Goal: Information Seeking & Learning: Check status

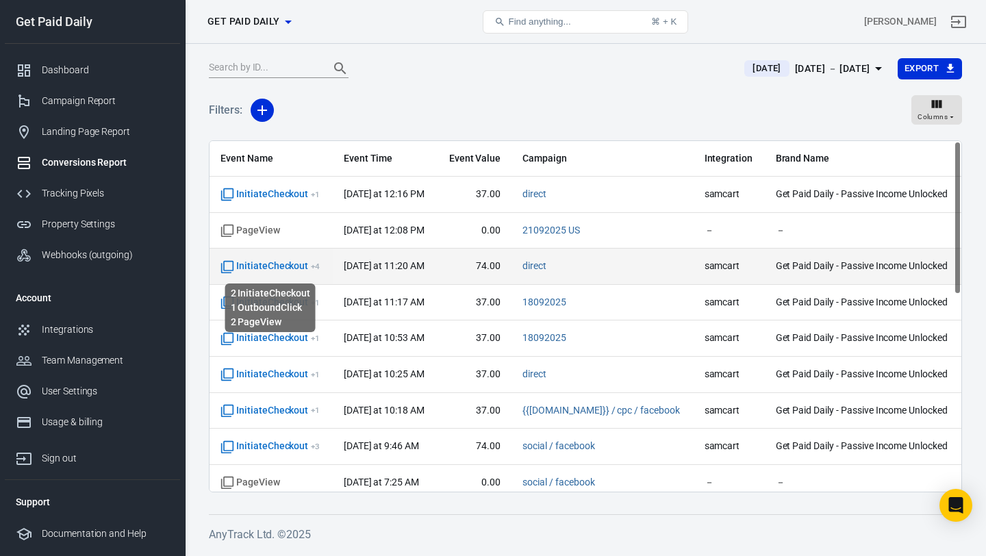
click at [270, 261] on span "InitiateCheckout + 4" at bounding box center [269, 266] width 99 height 14
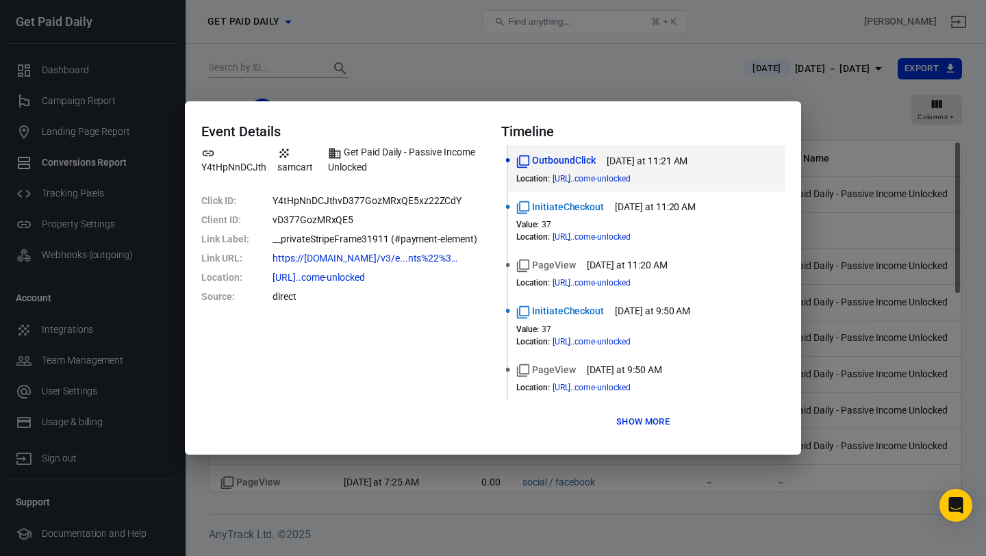
click at [756, 38] on div "Event Details Y4tHpNnDCJth samcart Get Paid Daily - Passive Income Unlocked Cli…" at bounding box center [493, 278] width 986 height 556
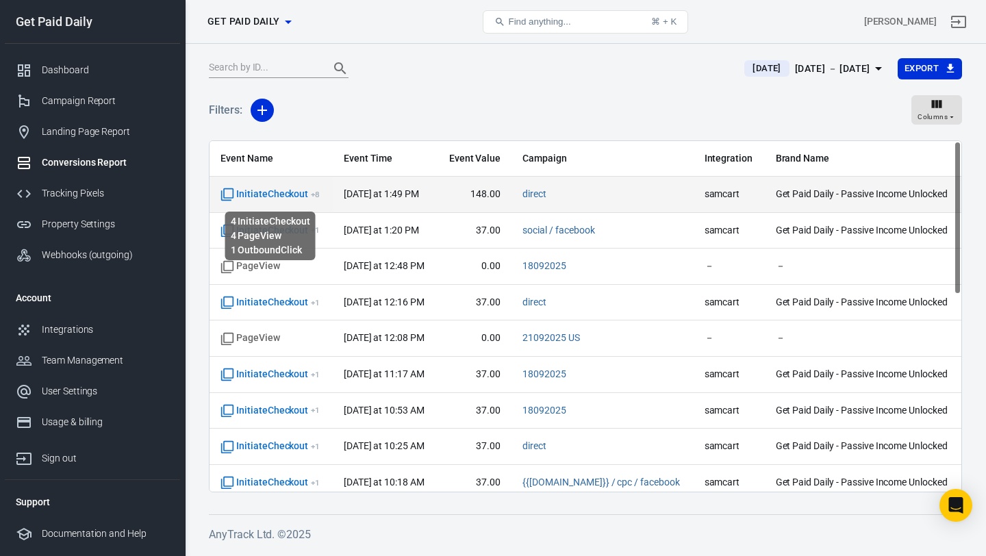
click at [268, 196] on span "InitiateCheckout + 8" at bounding box center [269, 195] width 99 height 14
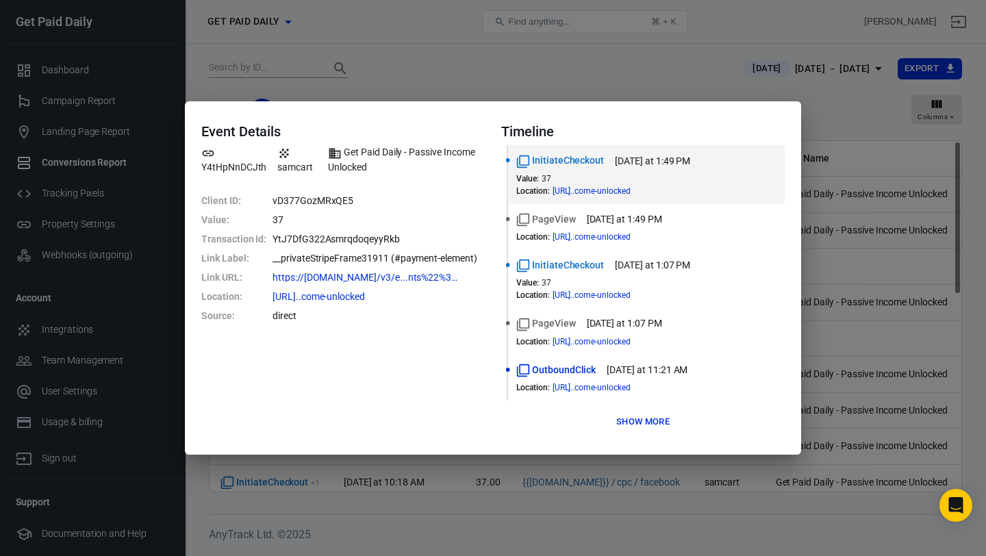
click at [661, 81] on div "Event Details Y4tHpNnDCJth samcart Get Paid Daily - Passive Income Unlocked Cli…" at bounding box center [493, 278] width 986 height 556
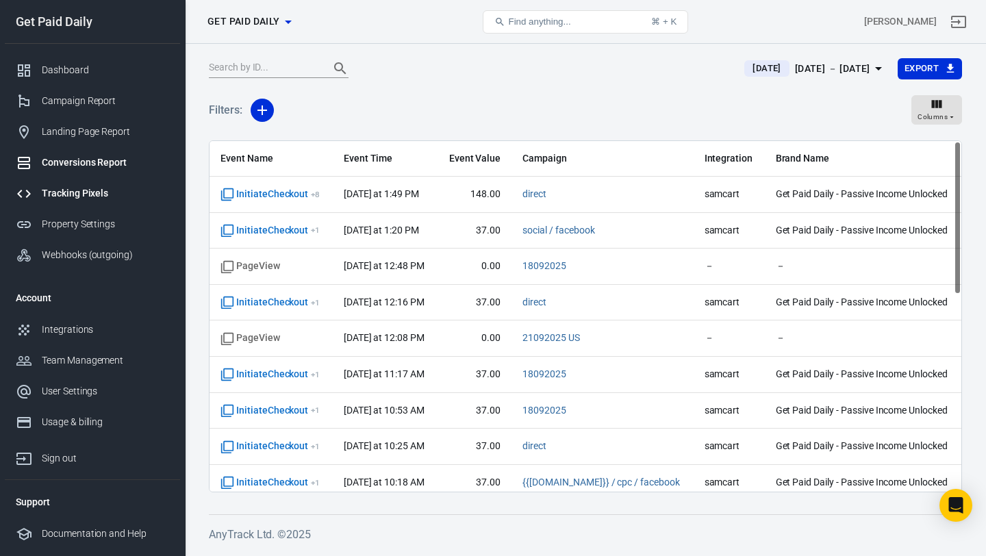
click at [101, 192] on div "Tracking Pixels" at bounding box center [105, 193] width 127 height 14
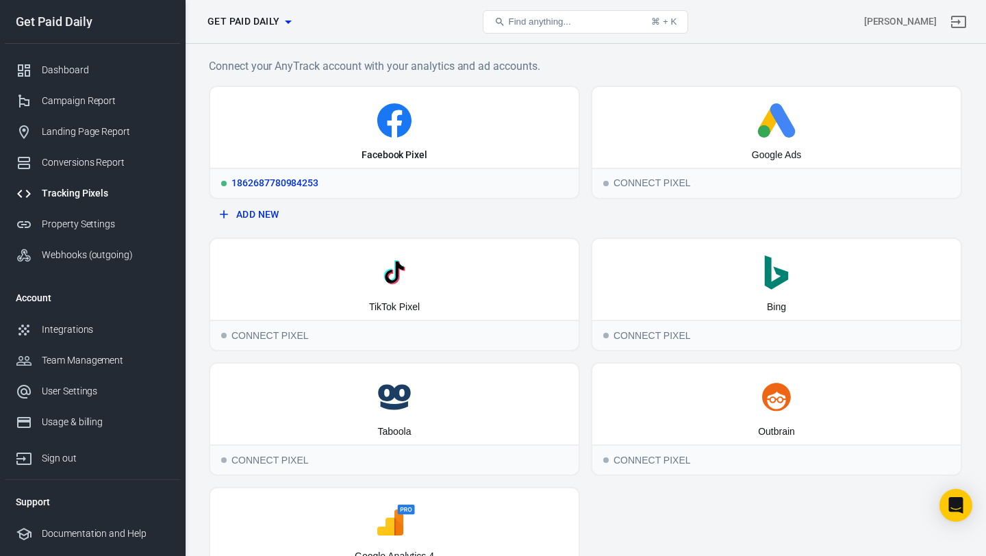
click at [335, 137] on icon at bounding box center [394, 120] width 357 height 34
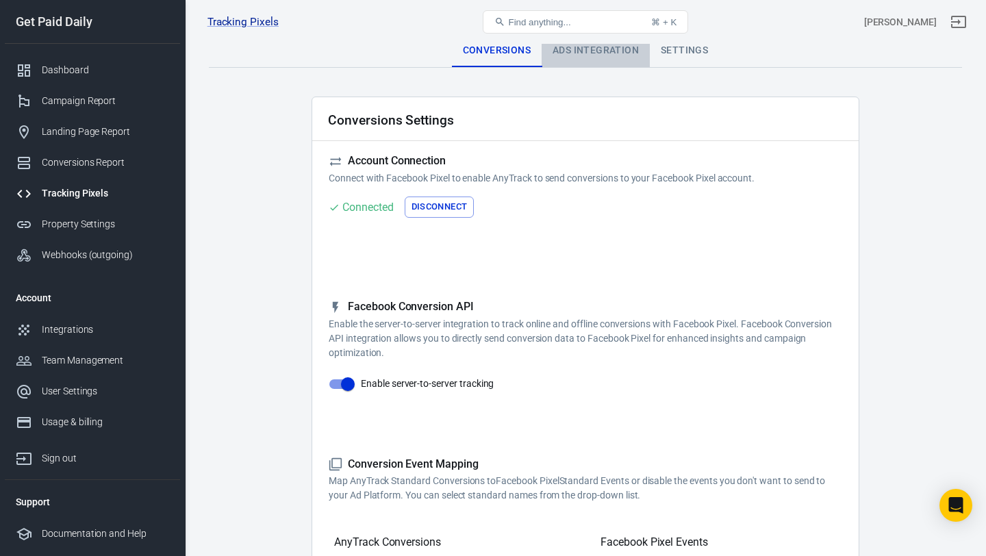
click at [590, 53] on div "Ads Integration" at bounding box center [595, 50] width 108 height 33
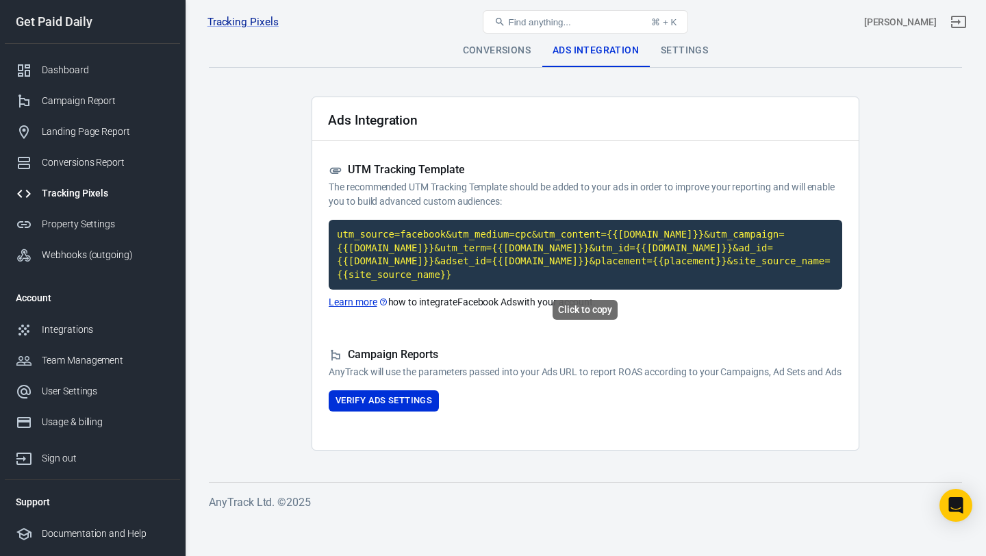
click at [466, 274] on code "utm_source=facebook&utm_medium=cpc&utm_content={{adset.name}}&utm_campaign={{ca…" at bounding box center [585, 255] width 513 height 70
click at [368, 297] on link "Learn more" at bounding box center [359, 302] width 60 height 14
click at [112, 158] on div "Conversions Report" at bounding box center [105, 162] width 127 height 14
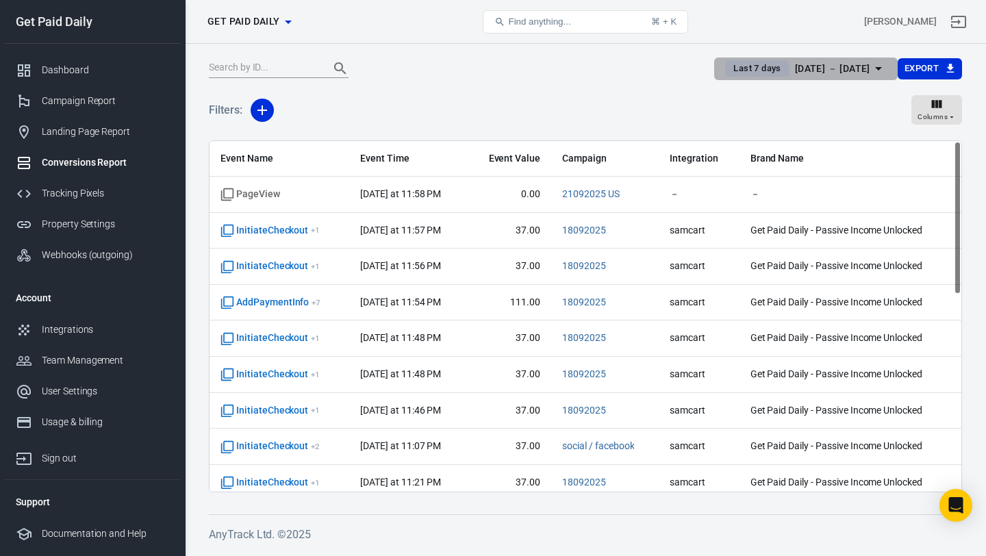
click at [802, 67] on div "Sep 17 － Sep 23, 2025" at bounding box center [832, 68] width 75 height 17
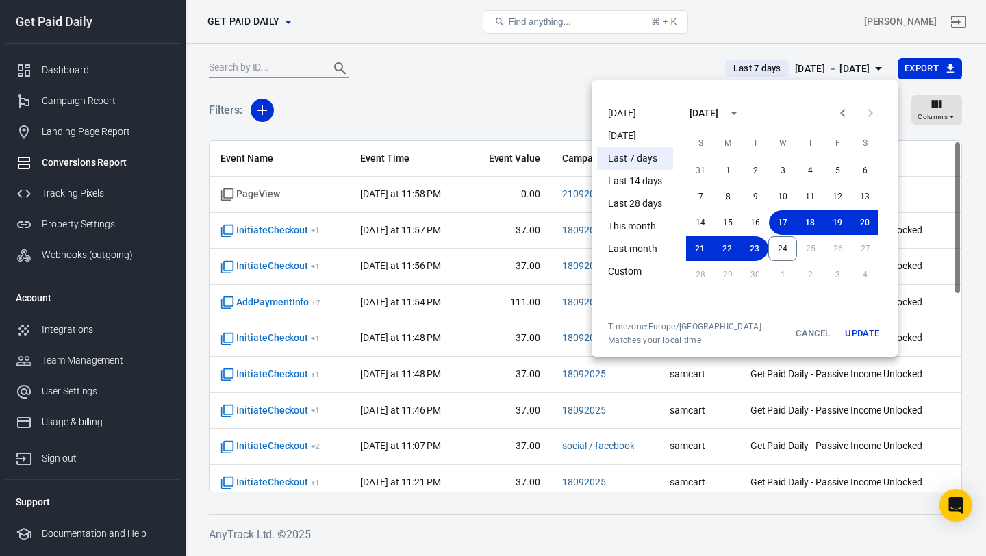
click at [639, 113] on li "[DATE]" at bounding box center [635, 113] width 76 height 23
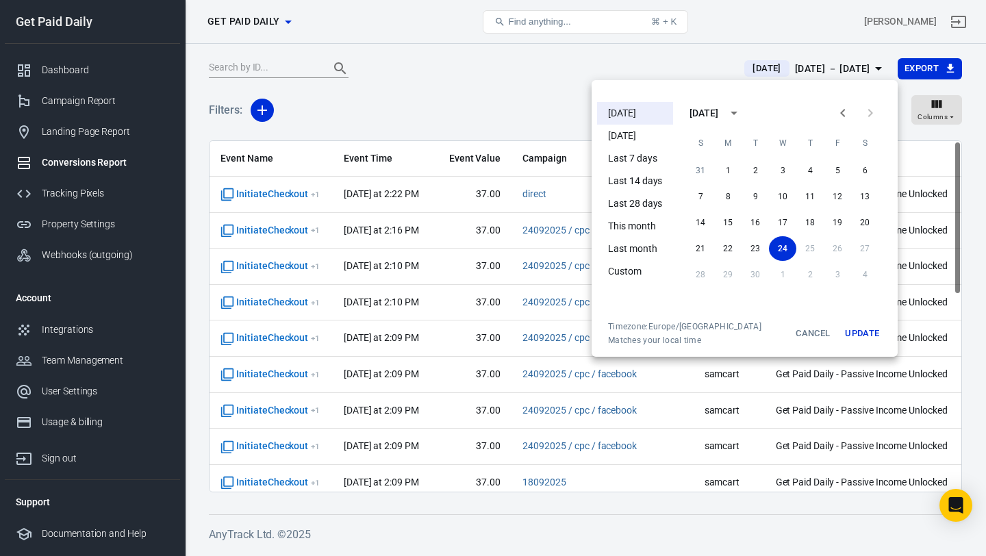
click at [504, 94] on div at bounding box center [493, 278] width 986 height 556
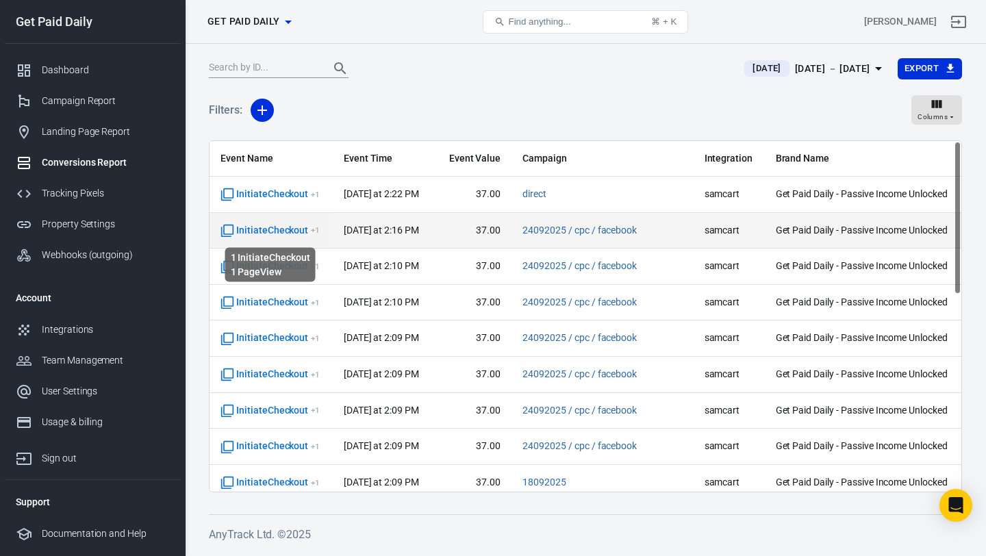
click at [291, 231] on span "InitiateCheckout + 1" at bounding box center [269, 231] width 99 height 14
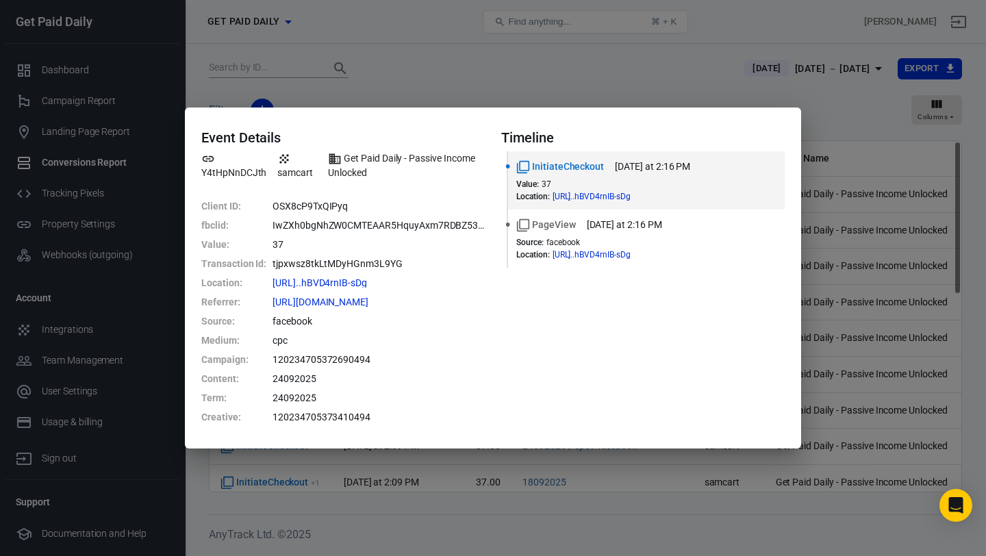
click at [650, 64] on div "Event Details Y4tHpNnDCJth samcart Get Paid Daily - Passive Income Unlocked Cli…" at bounding box center [493, 278] width 986 height 556
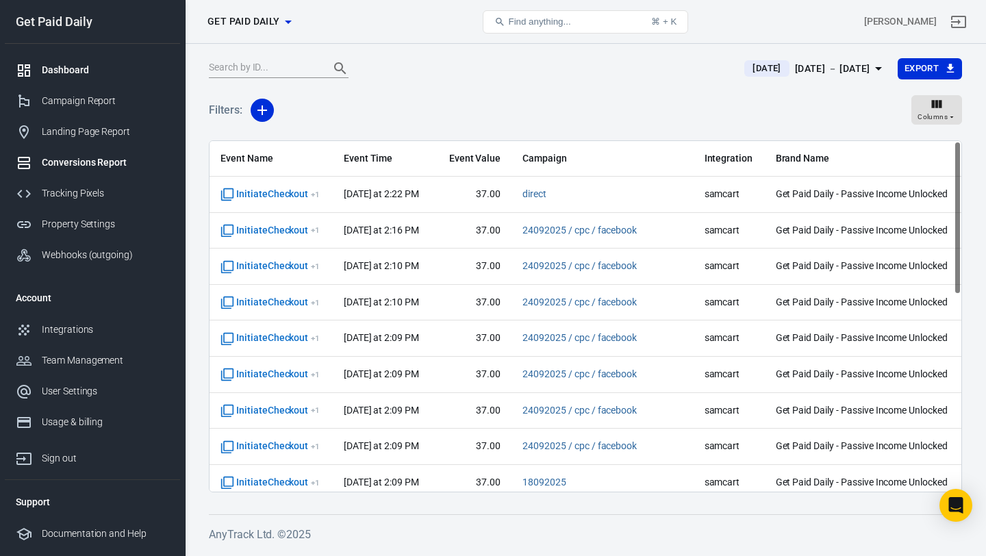
click at [112, 66] on div "Dashboard" at bounding box center [105, 70] width 127 height 14
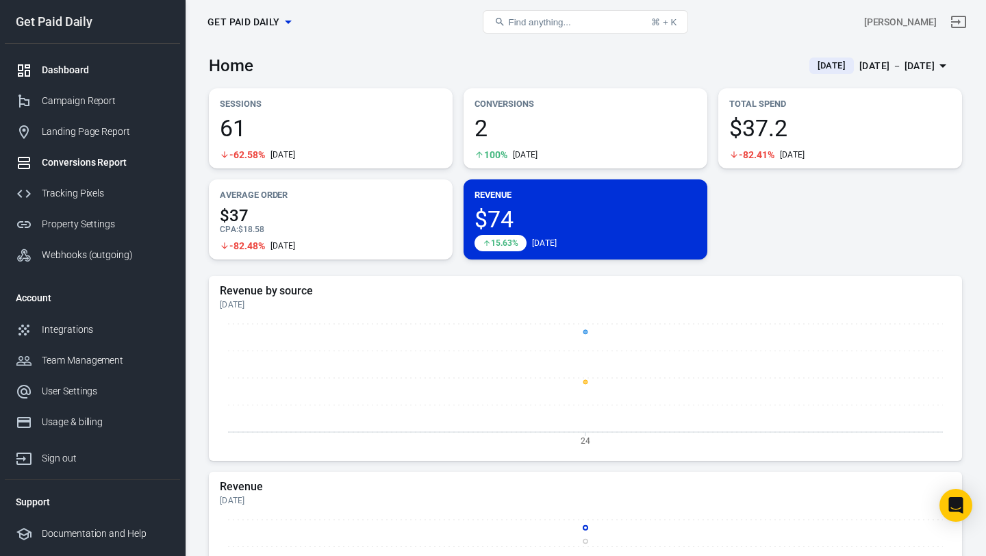
click at [71, 164] on div "Conversions Report" at bounding box center [105, 162] width 127 height 14
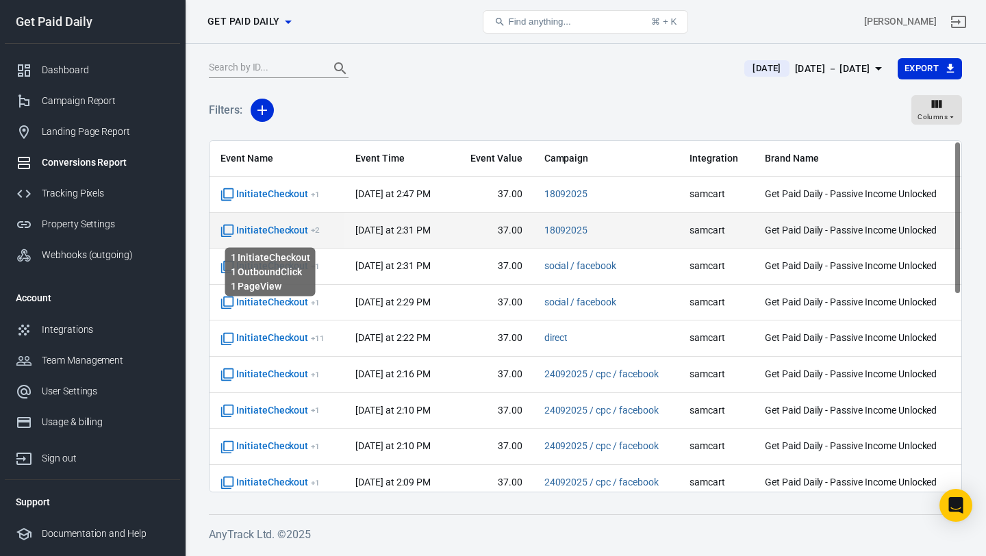
click at [303, 230] on span "InitiateCheckout + 2" at bounding box center [269, 231] width 99 height 14
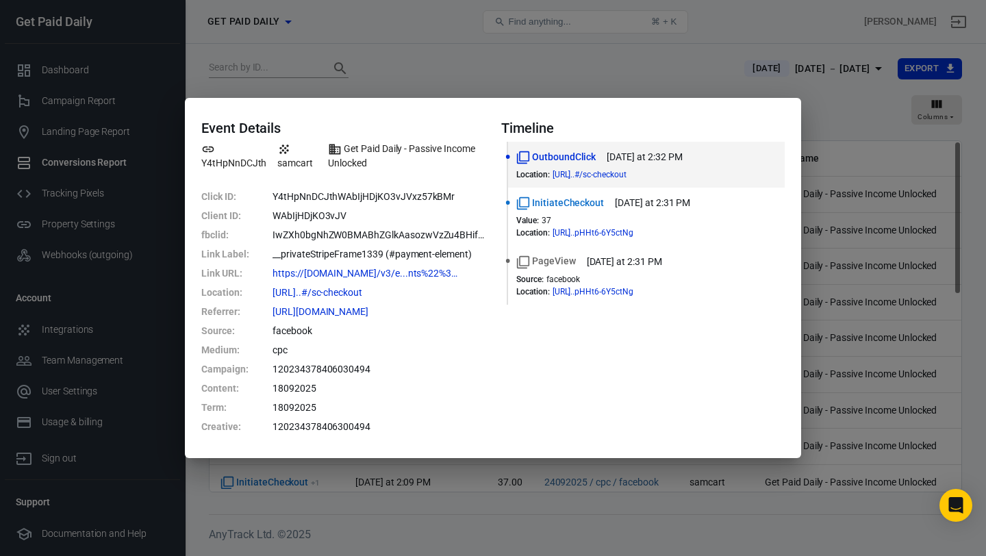
click at [802, 84] on div "Event Details Y4tHpNnDCJth samcart Get Paid Daily - Passive Income Unlocked Cli…" at bounding box center [493, 278] width 986 height 556
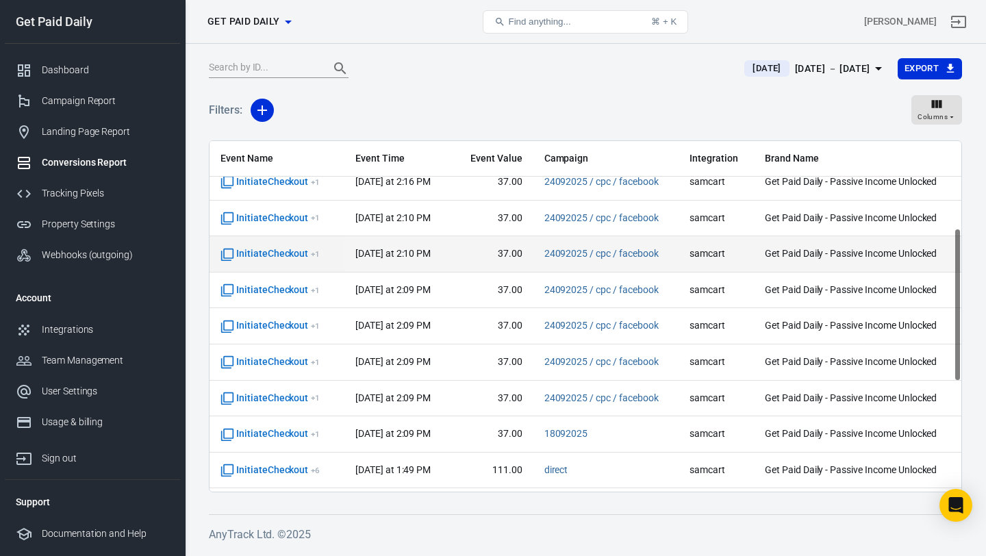
scroll to position [199, 0]
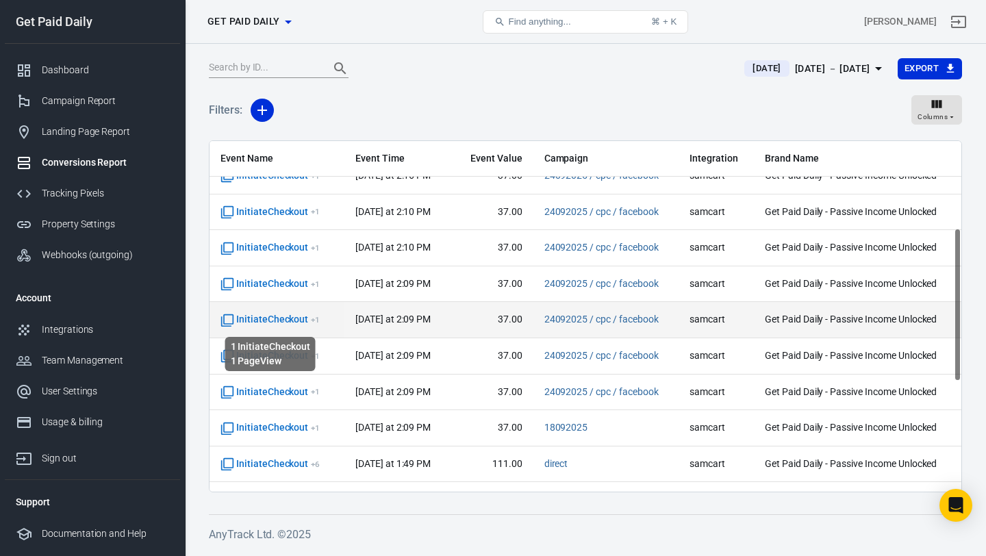
click at [238, 320] on span "InitiateCheckout + 1" at bounding box center [269, 320] width 99 height 14
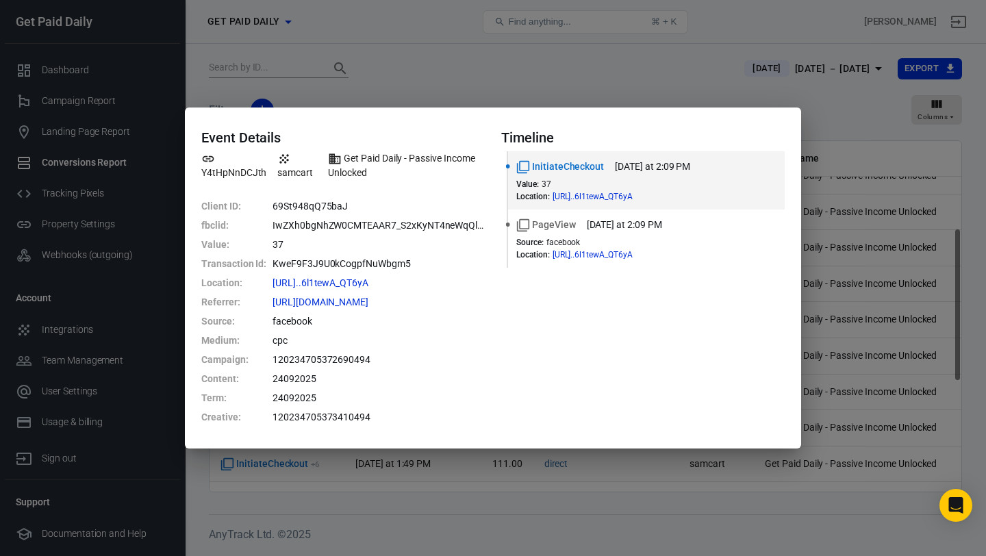
click at [755, 96] on div "Event Details Y4tHpNnDCJth samcart Get Paid Daily - Passive Income Unlocked Cli…" at bounding box center [493, 278] width 986 height 556
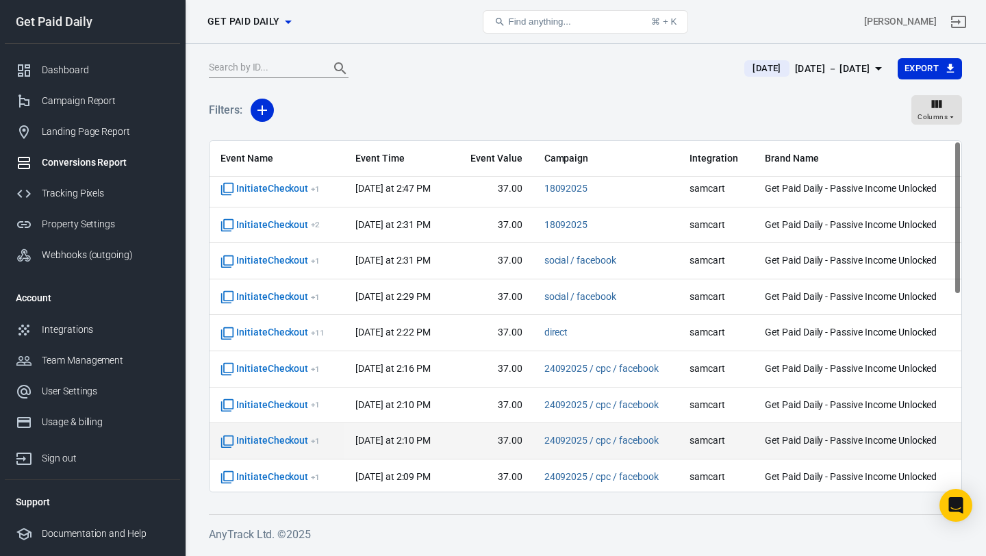
scroll to position [0, 0]
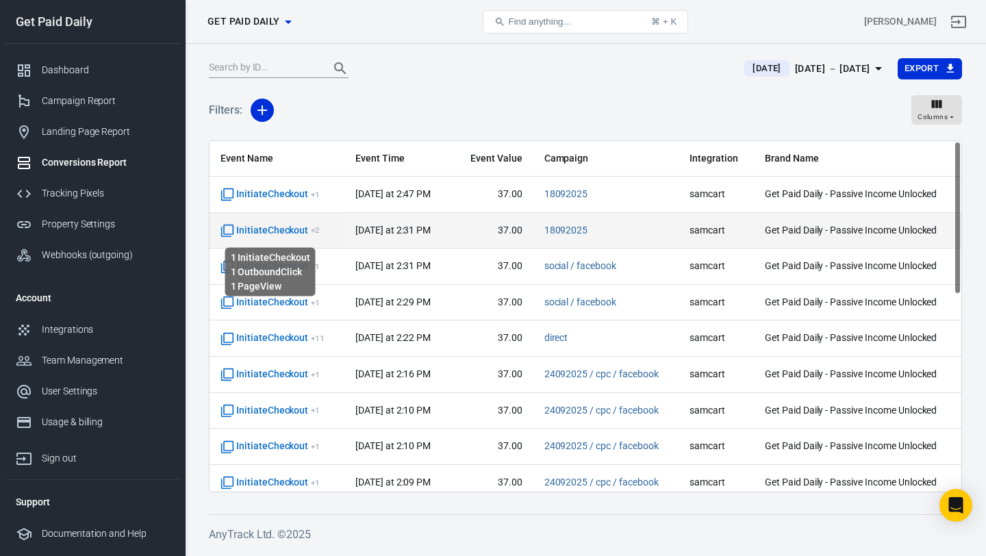
click at [286, 227] on span "InitiateCheckout + 2" at bounding box center [269, 231] width 99 height 14
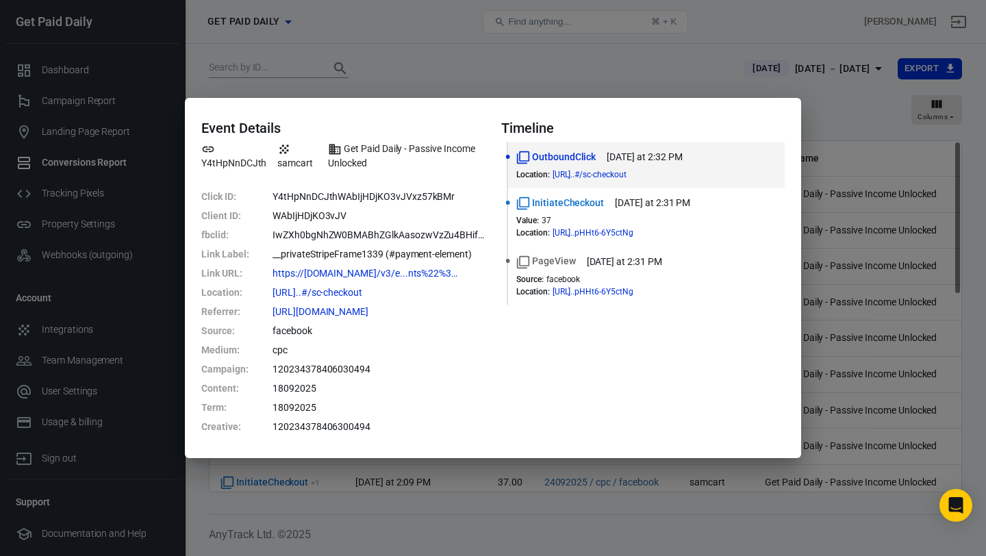
click at [698, 57] on div "Event Details Y4tHpNnDCJth samcart Get Paid Daily - Passive Income Unlocked Cli…" at bounding box center [493, 278] width 986 height 556
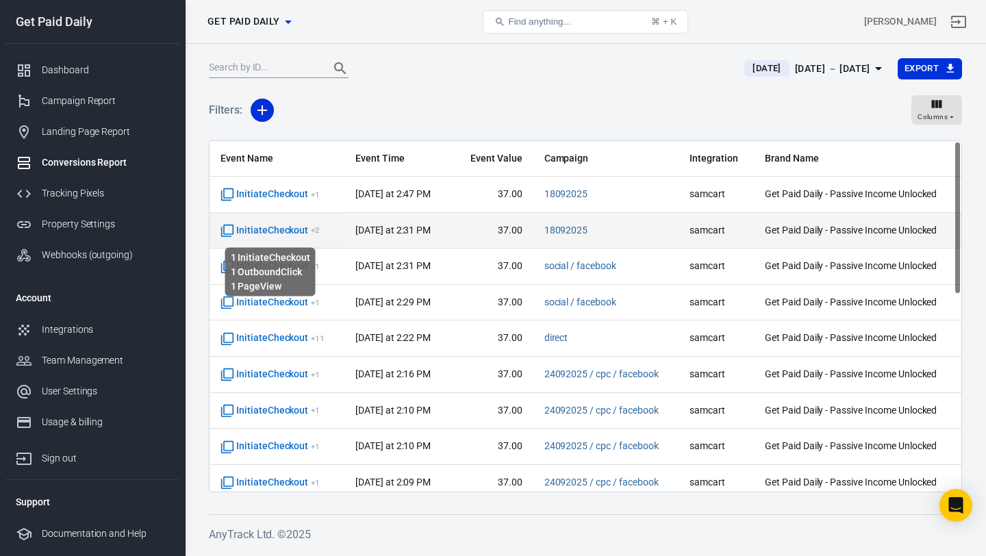
click at [279, 229] on span "InitiateCheckout + 2" at bounding box center [269, 231] width 99 height 14
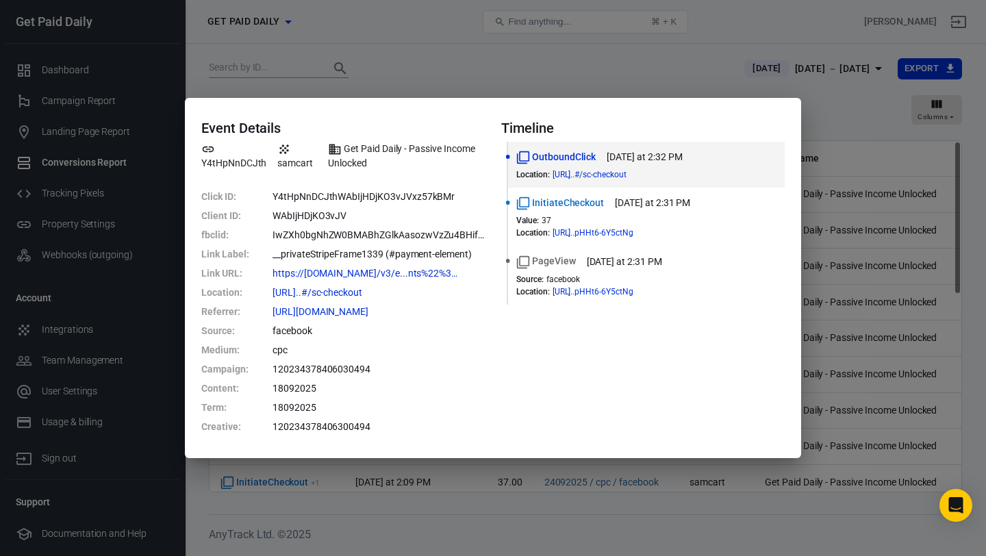
click at [506, 68] on div "Event Details Y4tHpNnDCJth samcart Get Paid Daily - Passive Income Unlocked Cli…" at bounding box center [493, 278] width 986 height 556
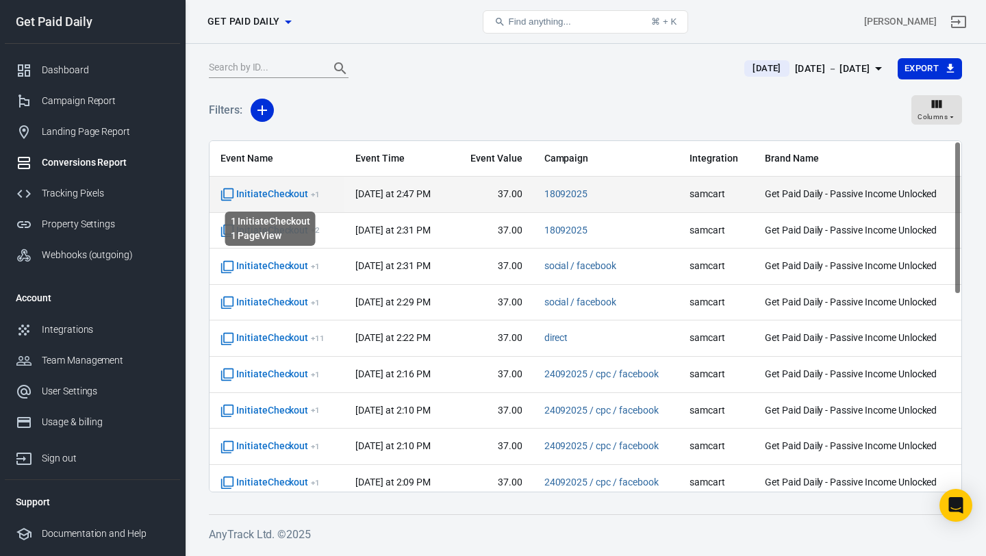
click at [292, 194] on span "InitiateCheckout + 1" at bounding box center [269, 195] width 99 height 14
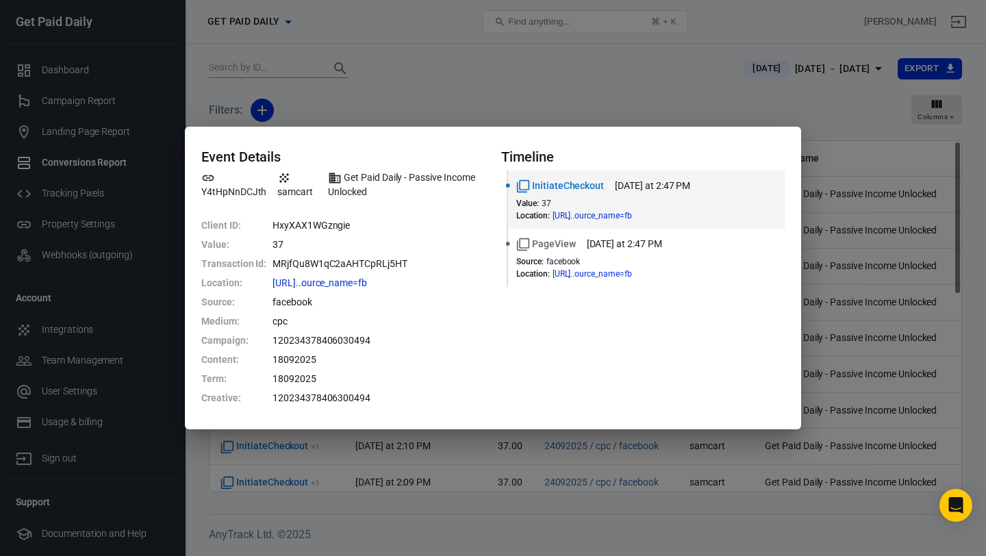
click at [526, 71] on div "Event Details Y4tHpNnDCJth samcart Get Paid Daily - Passive Income Unlocked Cli…" at bounding box center [493, 278] width 986 height 556
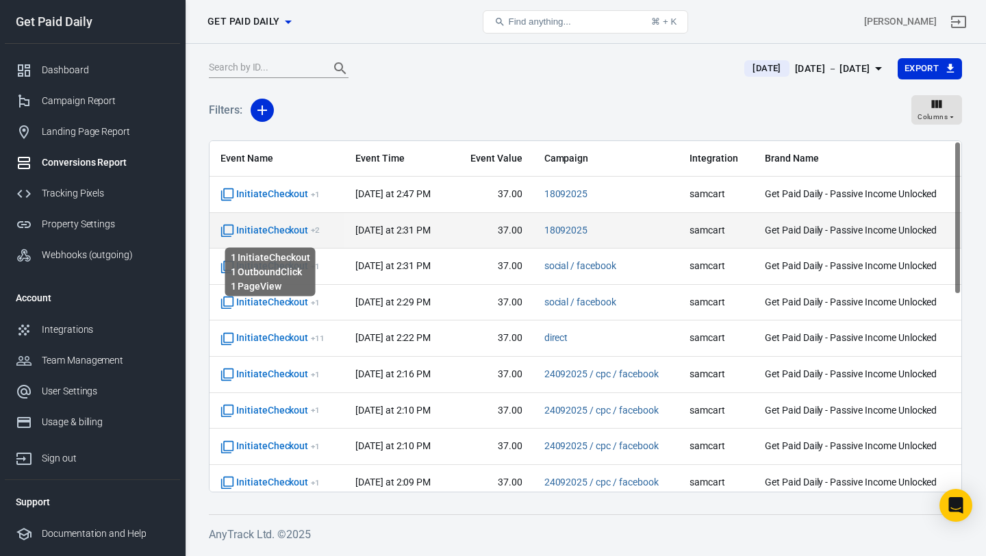
click at [295, 233] on span "InitiateCheckout + 2" at bounding box center [269, 231] width 99 height 14
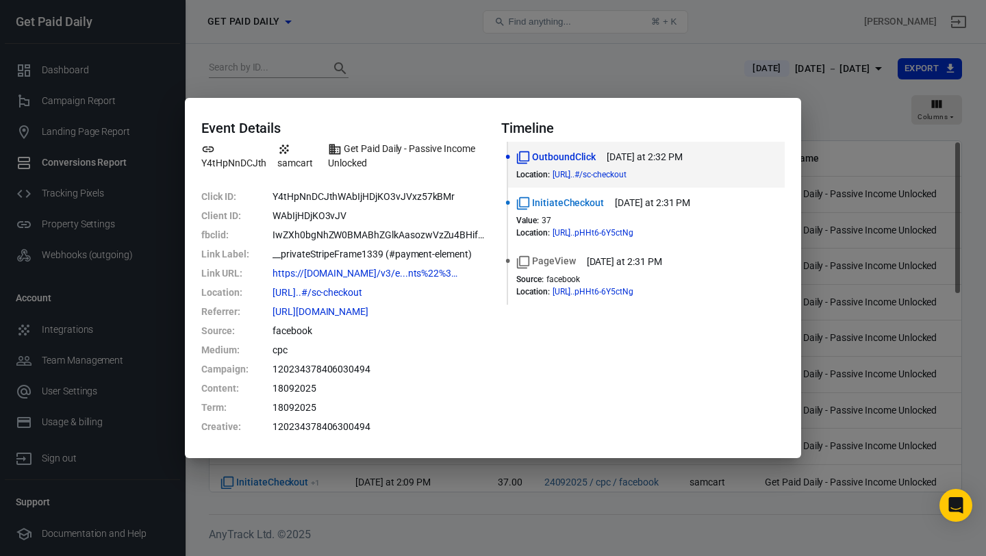
click at [637, 77] on div "Event Details Y4tHpNnDCJth samcart Get Paid Daily - Passive Income Unlocked Cli…" at bounding box center [493, 278] width 986 height 556
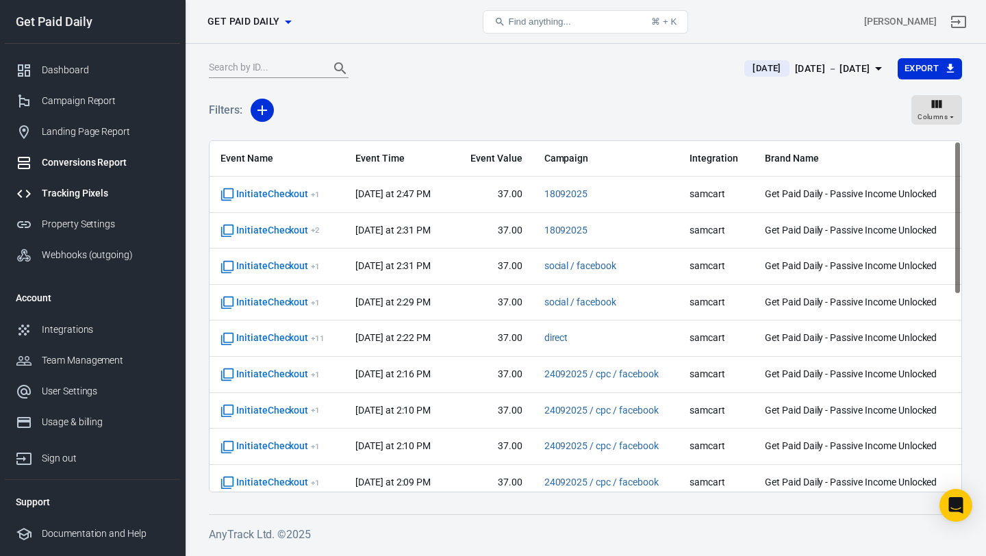
click at [126, 186] on div "Tracking Pixels" at bounding box center [105, 193] width 127 height 14
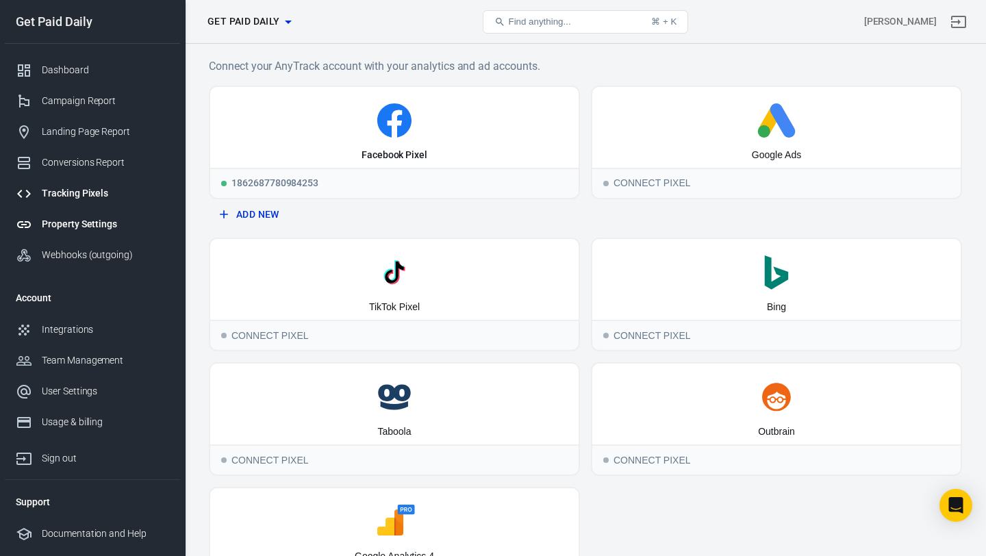
click at [118, 219] on div "Property Settings" at bounding box center [105, 224] width 127 height 14
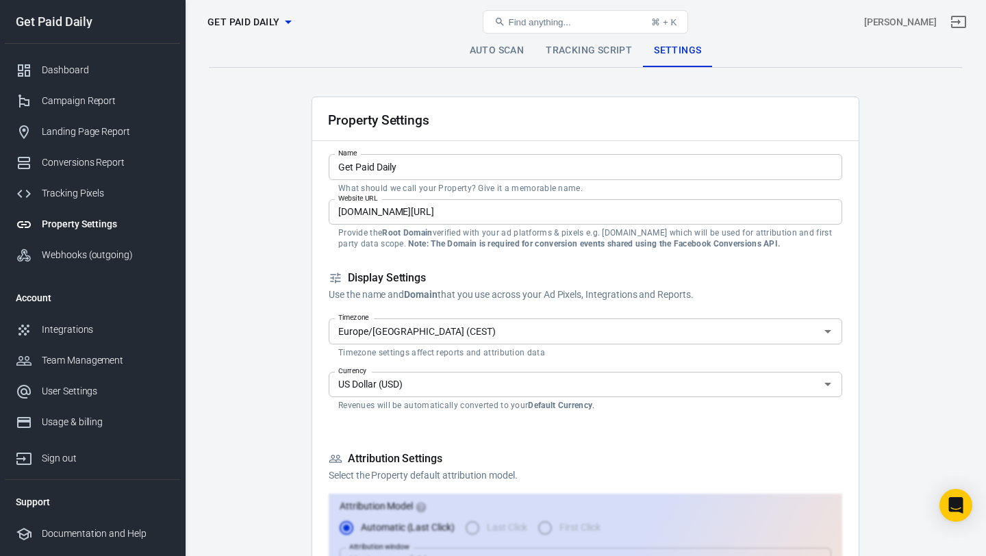
click at [610, 49] on link "Tracking Script" at bounding box center [589, 50] width 108 height 33
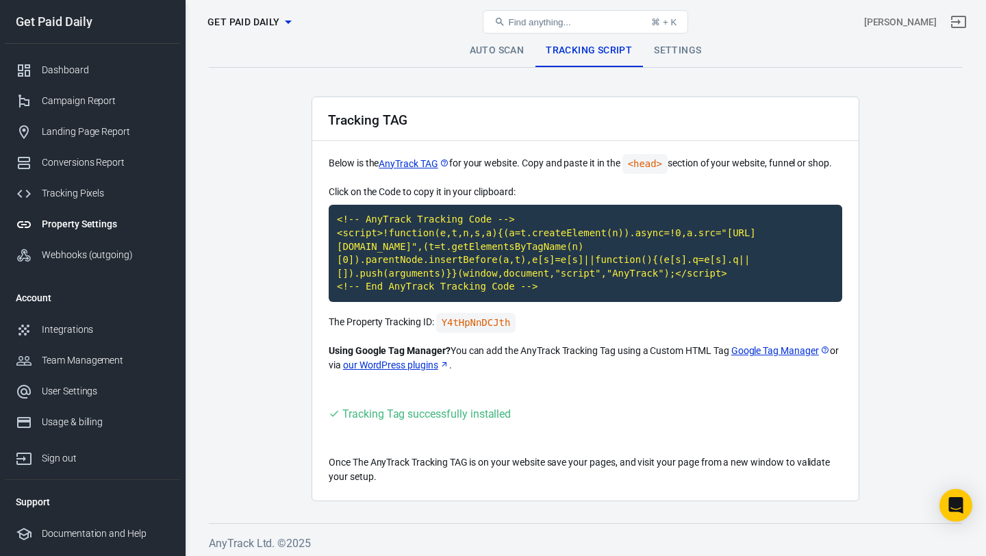
click at [672, 57] on link "Settings" at bounding box center [677, 50] width 69 height 33
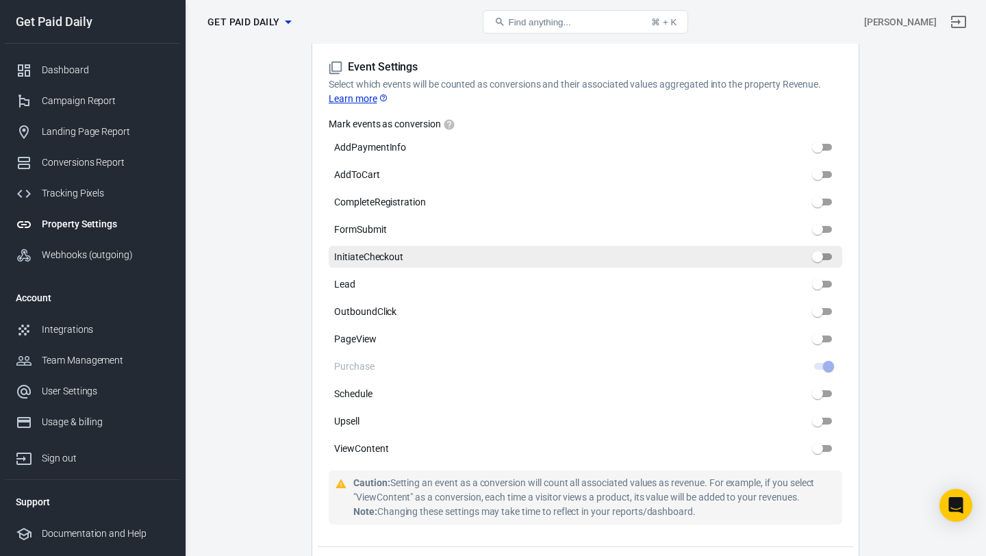
scroll to position [630, 0]
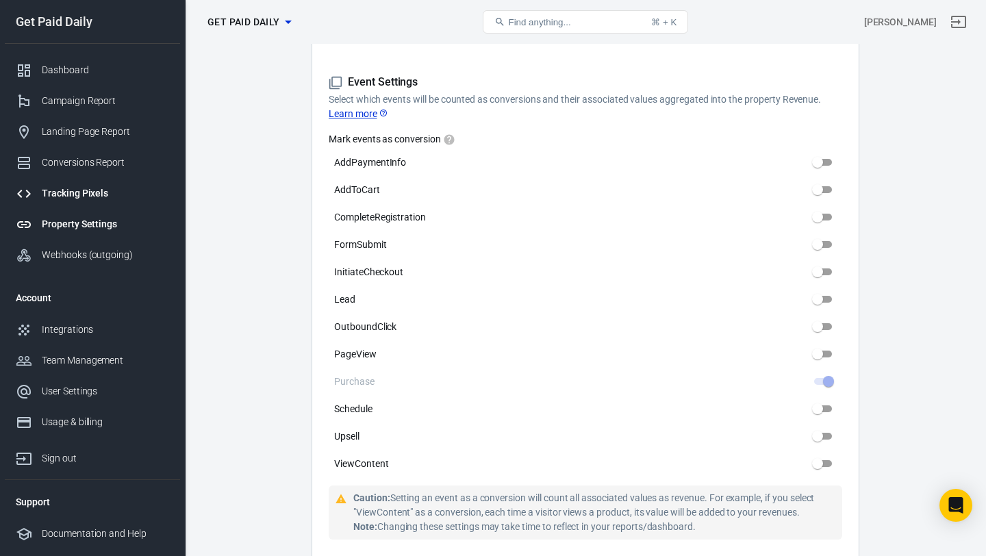
click at [102, 189] on div "Tracking Pixels" at bounding box center [105, 193] width 127 height 14
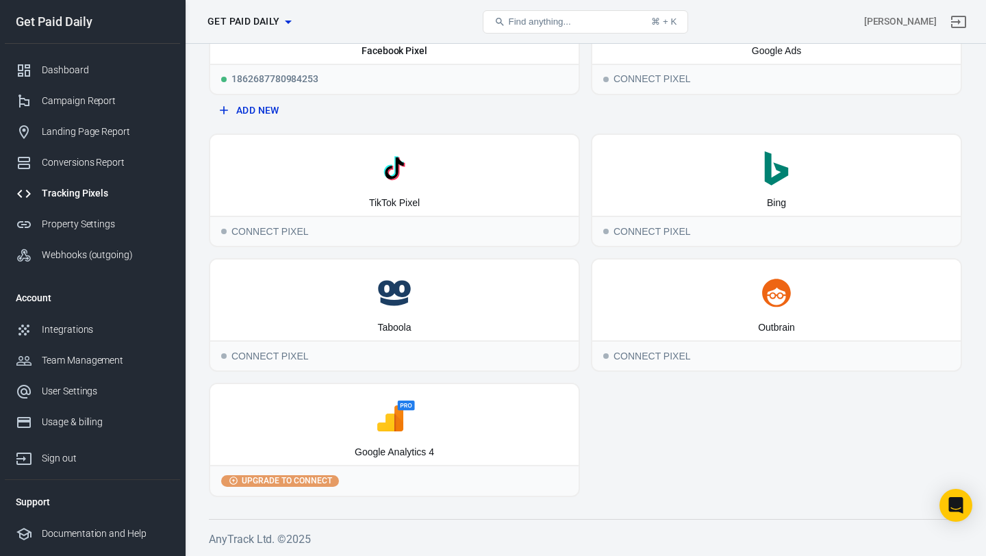
scroll to position [103, 0]
click at [285, 181] on icon at bounding box center [394, 169] width 357 height 34
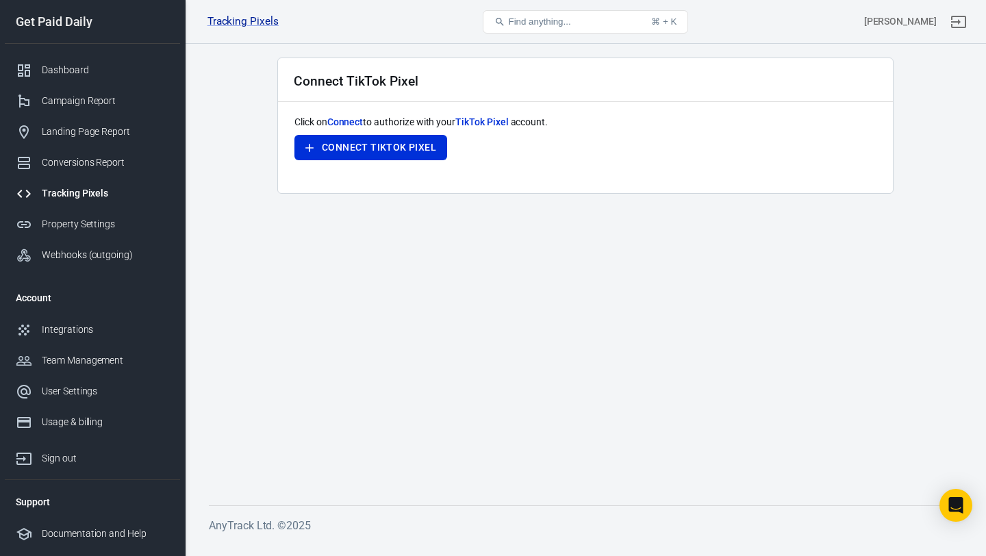
click at [106, 186] on div "Tracking Pixels" at bounding box center [105, 193] width 127 height 14
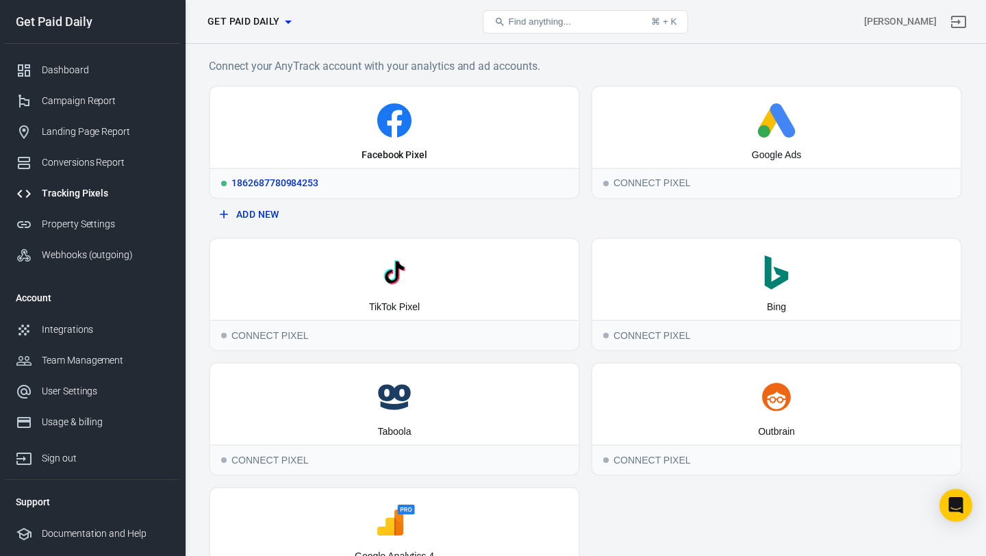
click at [271, 118] on icon at bounding box center [394, 120] width 357 height 34
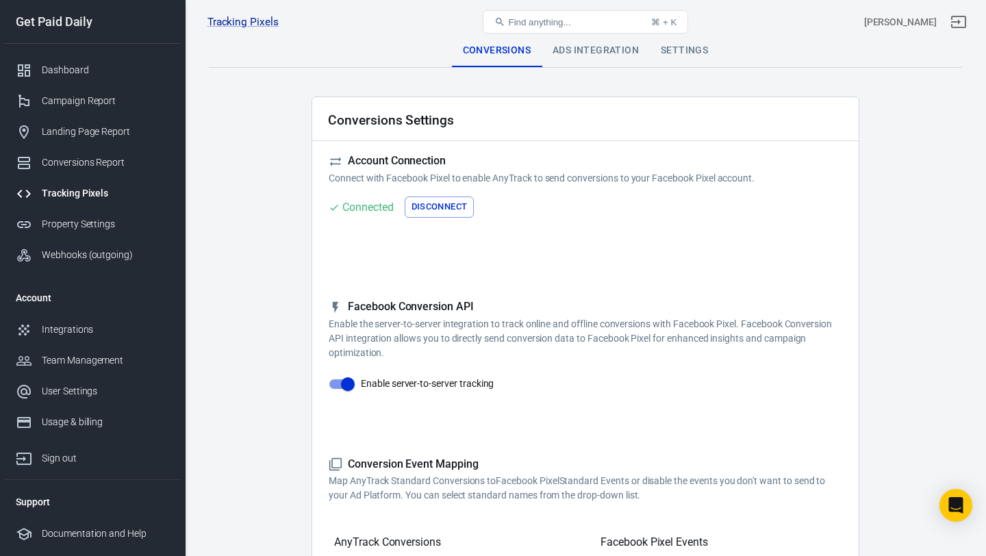
click at [573, 48] on div "Ads Integration" at bounding box center [595, 50] width 108 height 33
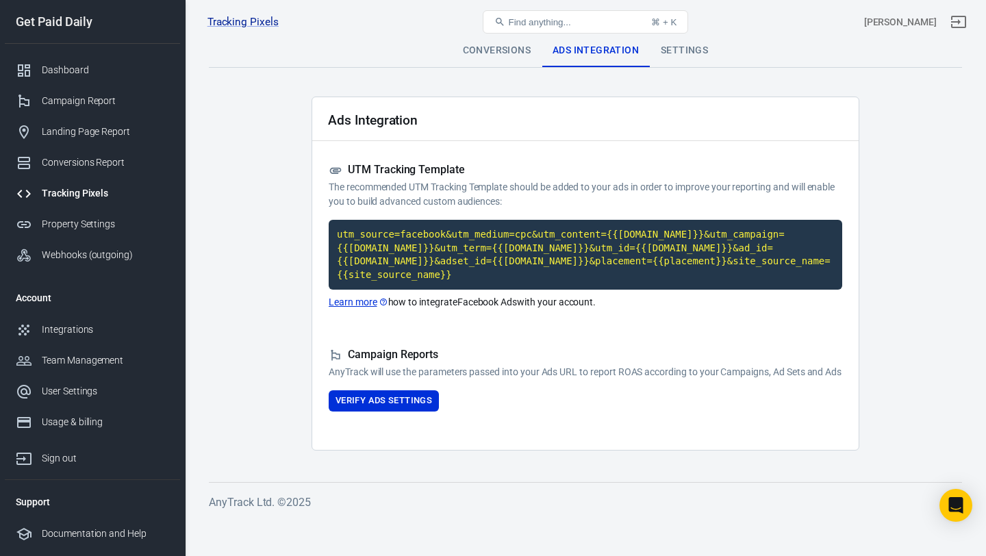
click at [517, 49] on div "Conversions" at bounding box center [497, 50] width 90 height 33
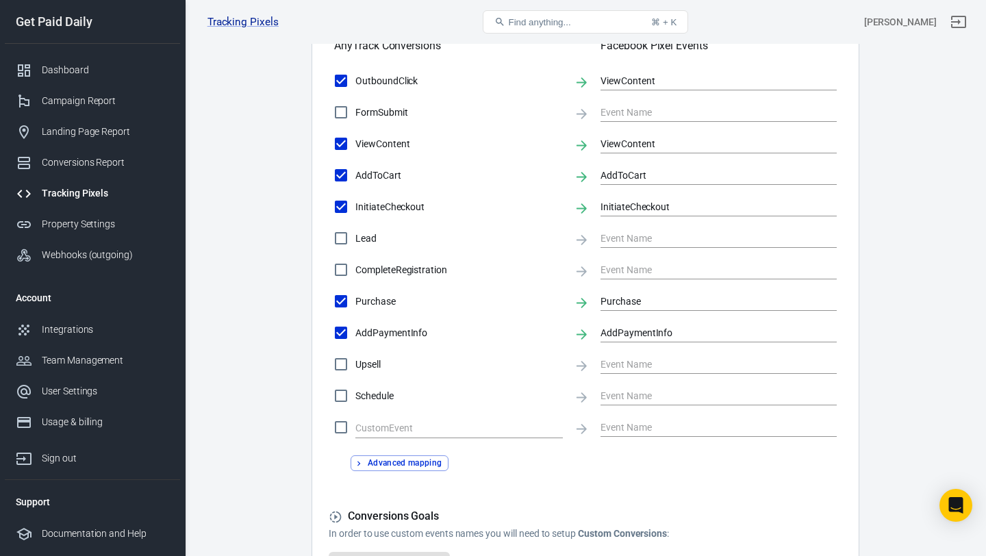
scroll to position [496, 0]
click at [711, 79] on input "ViewContent" at bounding box center [708, 81] width 216 height 17
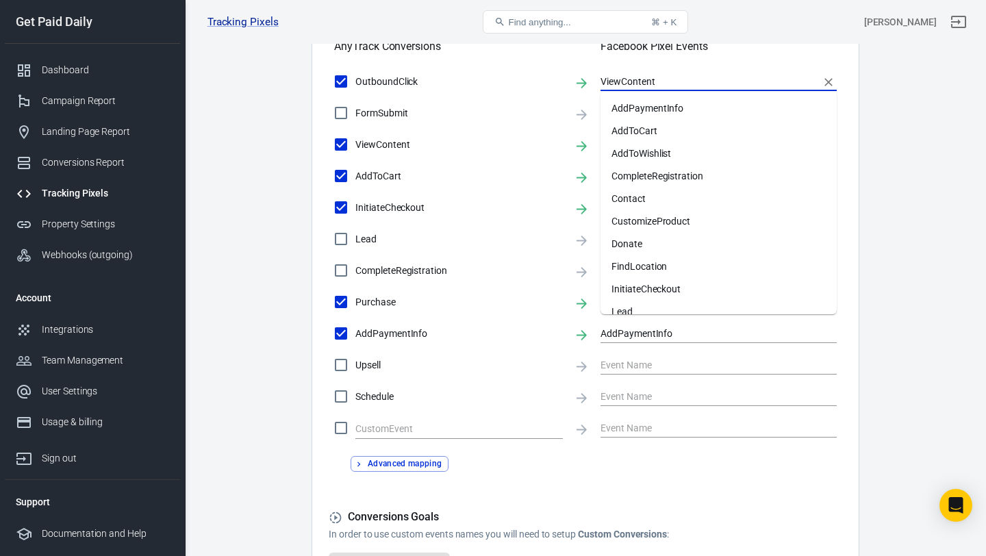
scroll to position [167, 0]
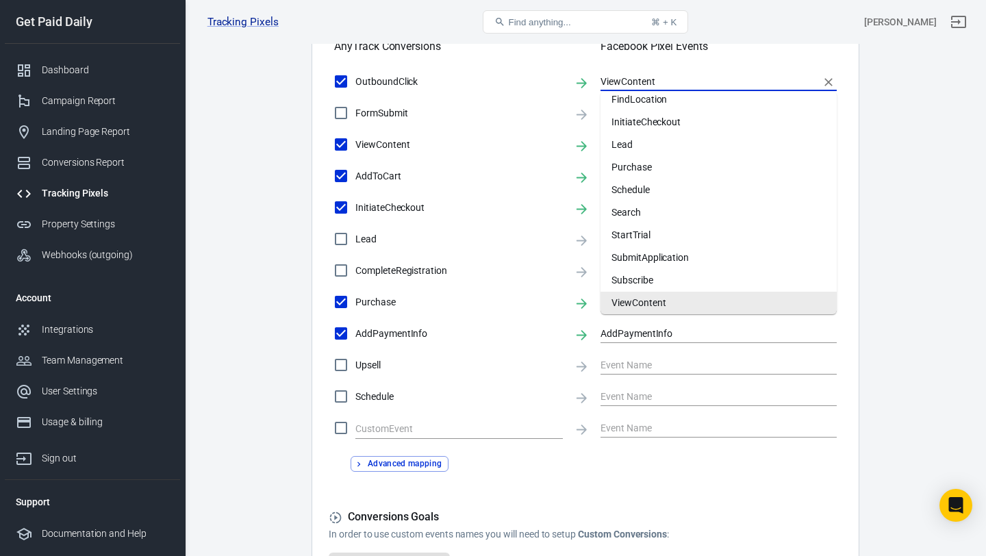
click at [850, 72] on div "Conversions Settings Account Connection Connect with Facebook Pixel to enable A…" at bounding box center [585, 127] width 548 height 1053
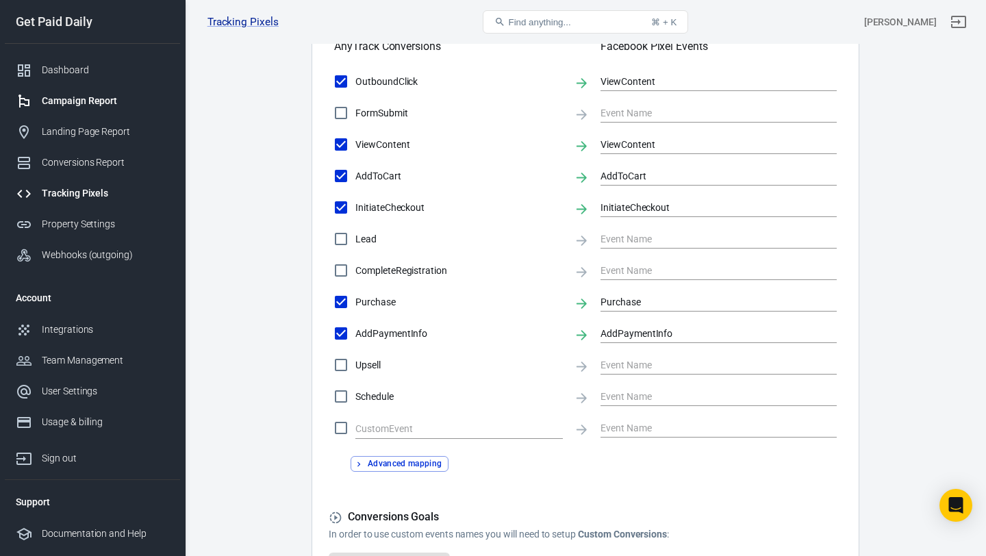
click at [111, 97] on div "Campaign Report" at bounding box center [105, 101] width 127 height 14
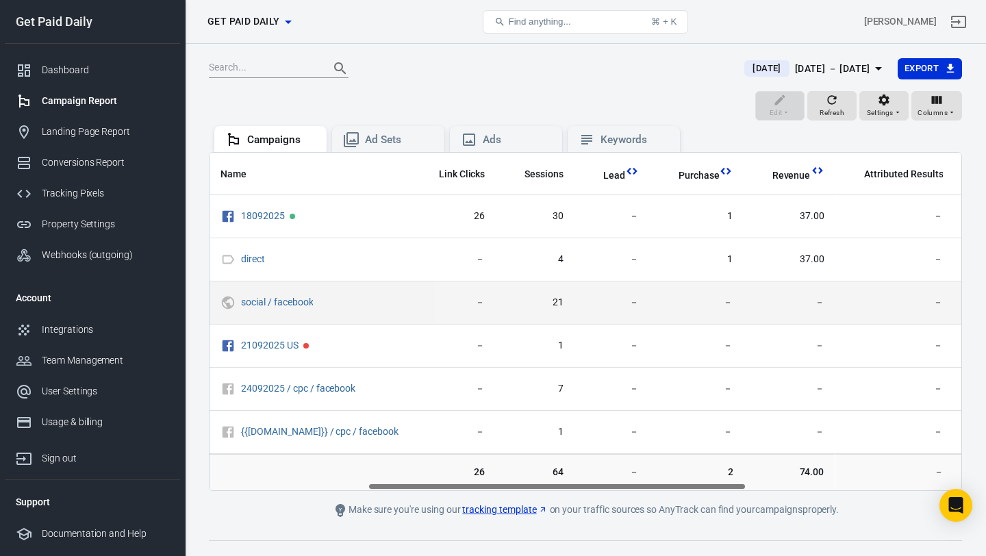
scroll to position [0, 316]
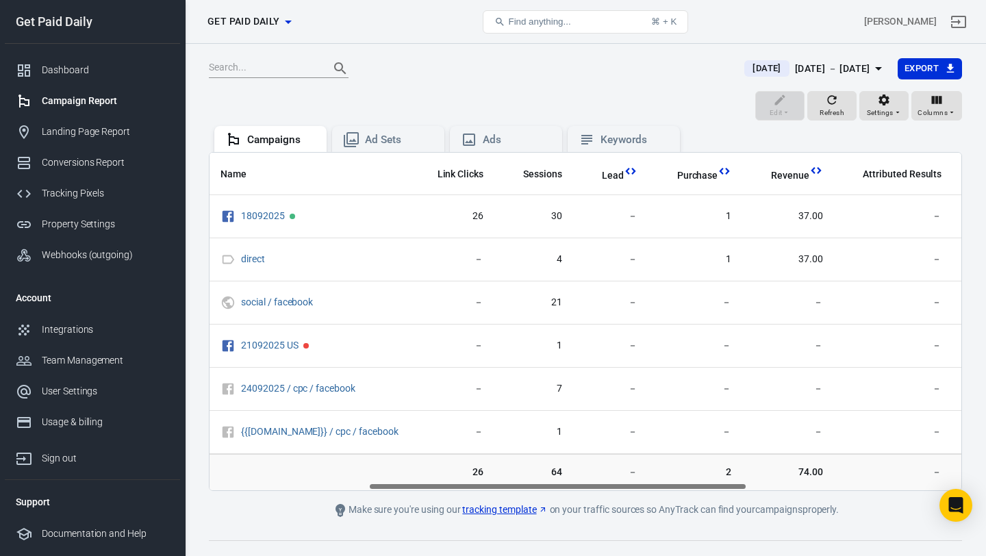
click at [81, 97] on div "Campaign Report" at bounding box center [105, 101] width 127 height 14
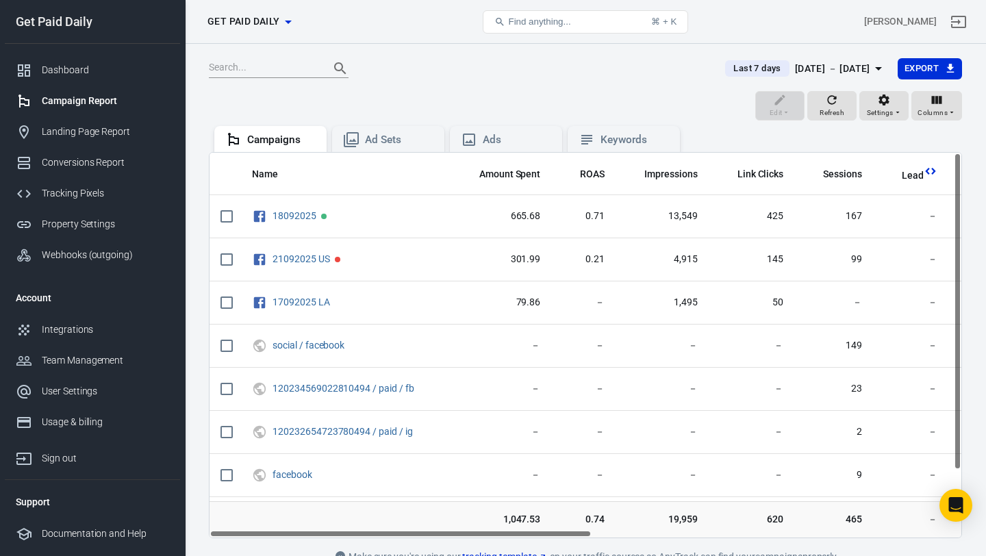
click at [795, 71] on div "[DATE] － [DATE]" at bounding box center [832, 68] width 75 height 17
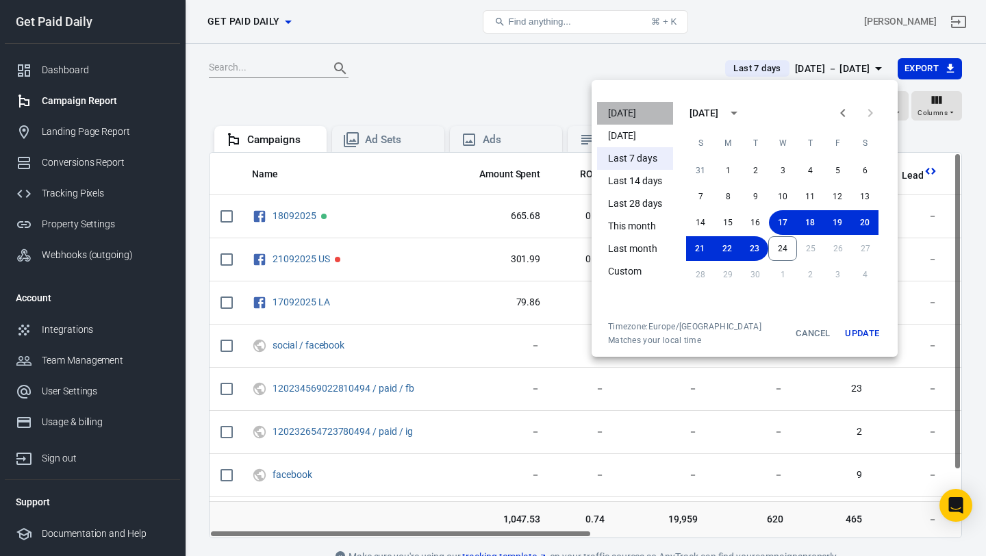
click at [641, 114] on li "[DATE]" at bounding box center [635, 113] width 76 height 23
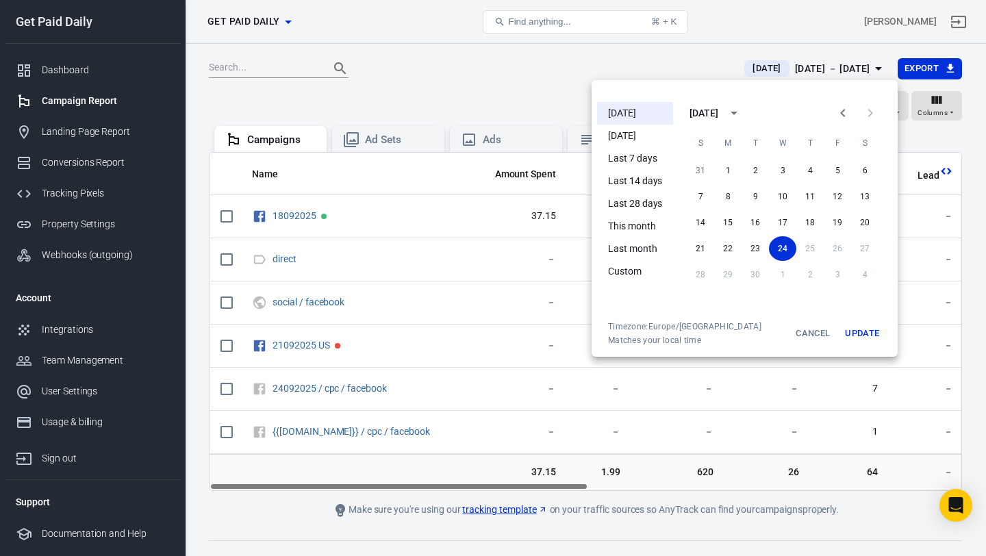
click at [535, 72] on div at bounding box center [493, 278] width 986 height 556
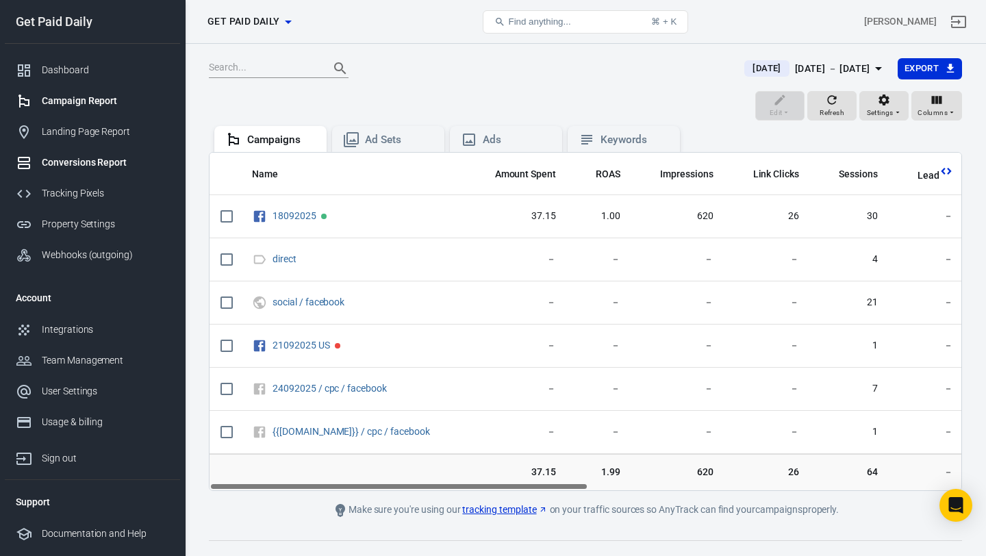
click at [93, 164] on div "Conversions Report" at bounding box center [105, 162] width 127 height 14
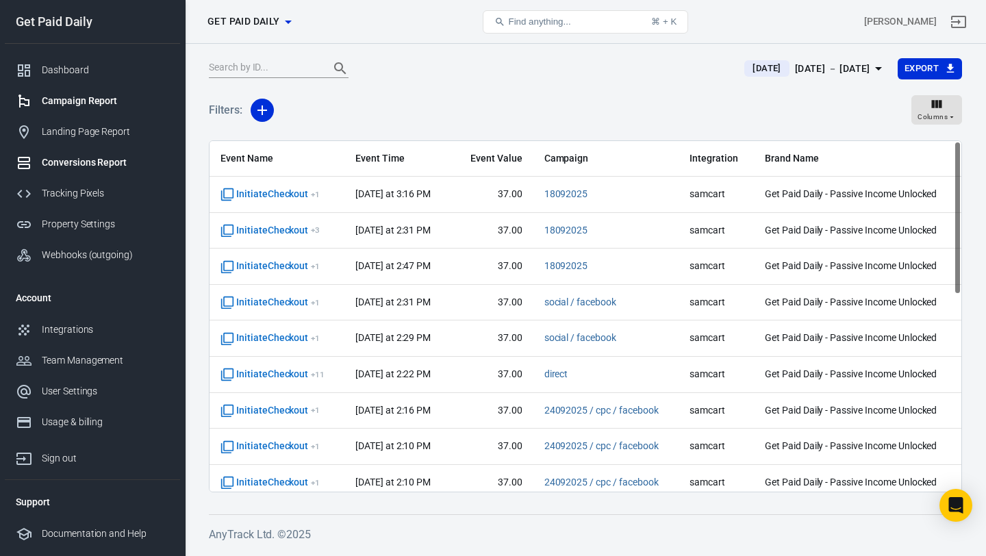
click at [107, 101] on div "Campaign Report" at bounding box center [105, 101] width 127 height 14
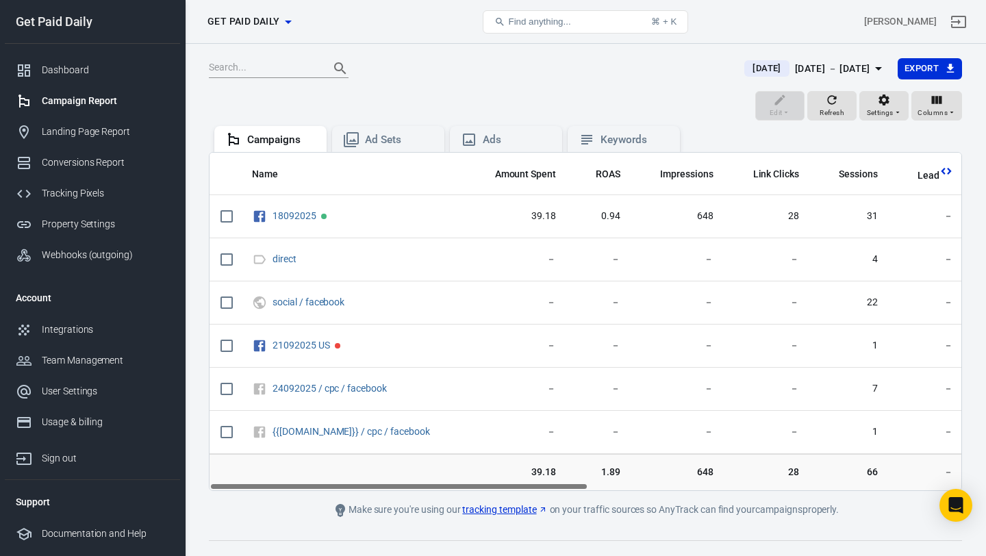
click at [747, 72] on span "[DATE]" at bounding box center [766, 69] width 39 height 14
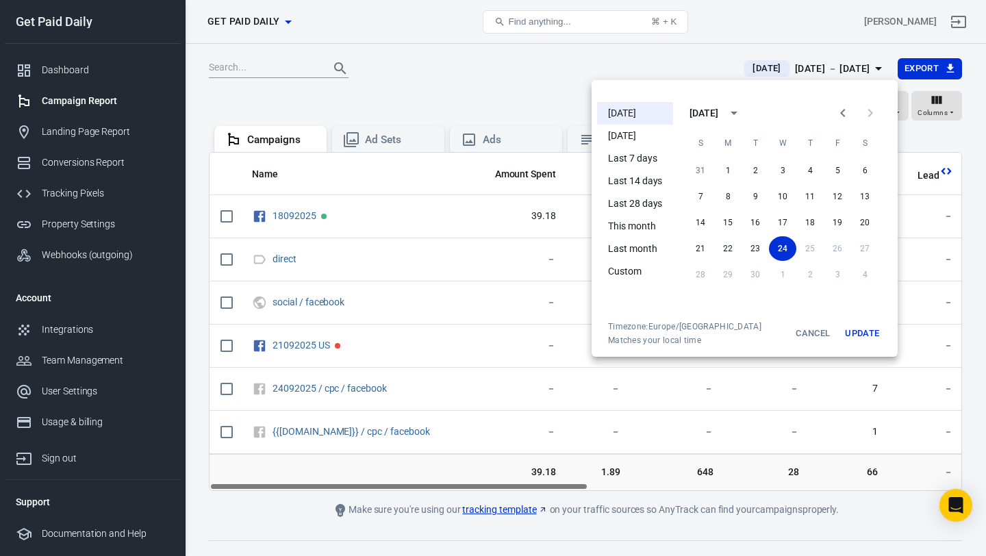
click at [655, 133] on li "Yesterday" at bounding box center [635, 136] width 76 height 23
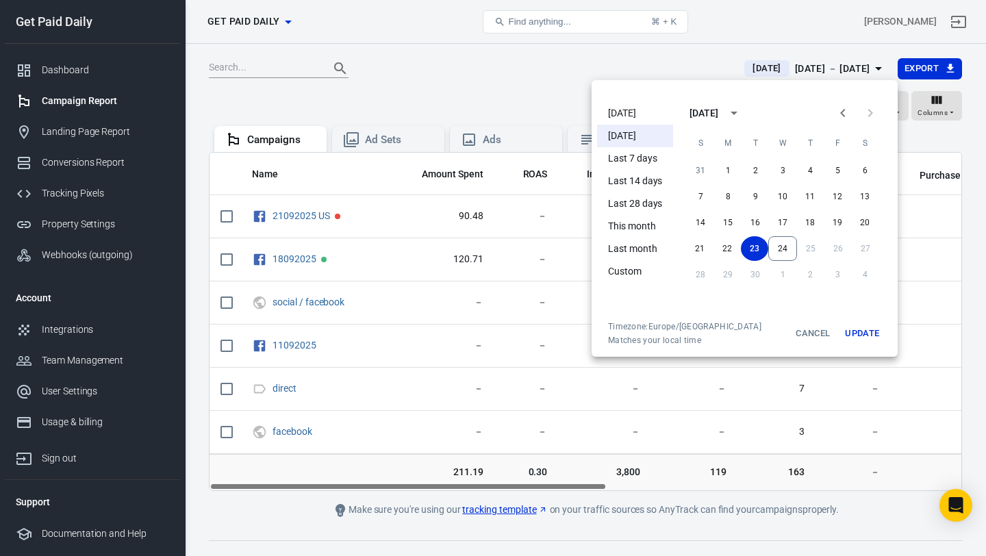
click at [659, 63] on div at bounding box center [493, 278] width 986 height 556
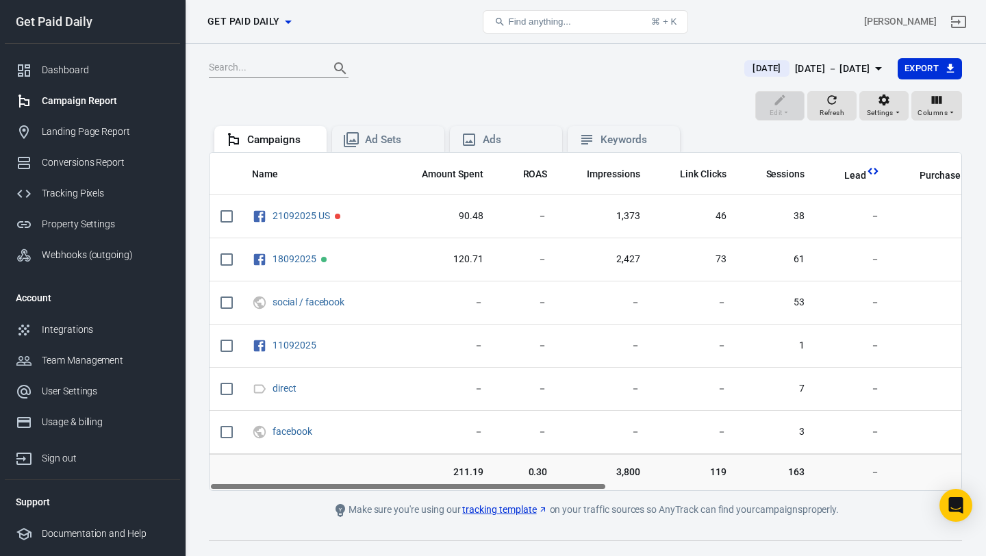
click at [747, 70] on span "Yesterday" at bounding box center [766, 69] width 39 height 14
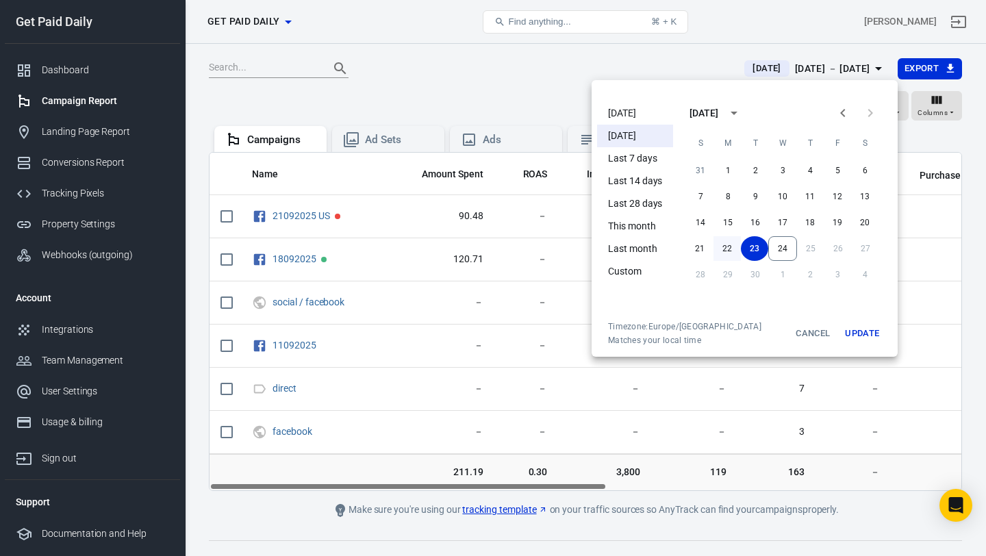
click at [727, 246] on button "22" at bounding box center [726, 248] width 27 height 25
click at [727, 246] on button "22" at bounding box center [727, 248] width 27 height 25
click at [859, 329] on button "Update" at bounding box center [862, 333] width 44 height 25
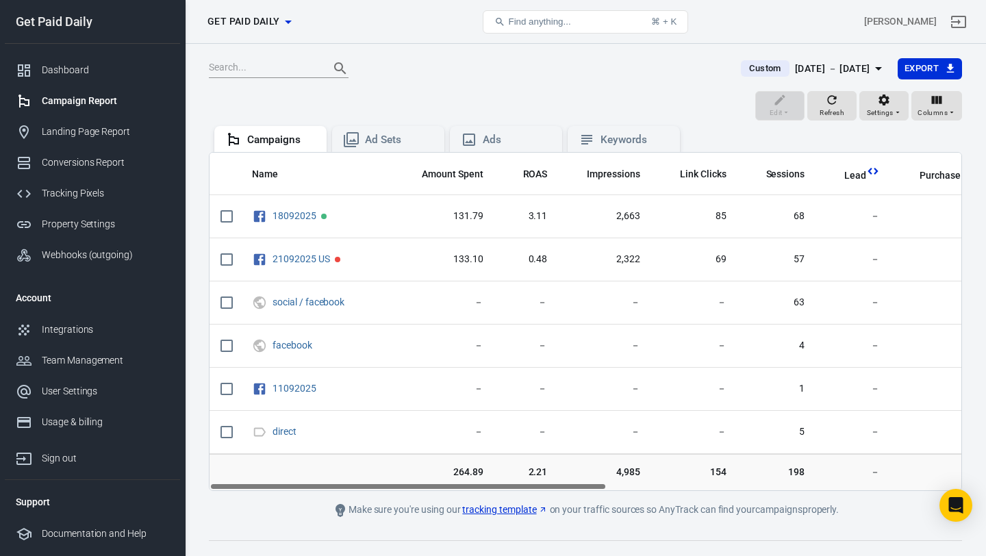
click at [795, 65] on div "Sep 22 － Sep 22, 2025" at bounding box center [832, 68] width 75 height 17
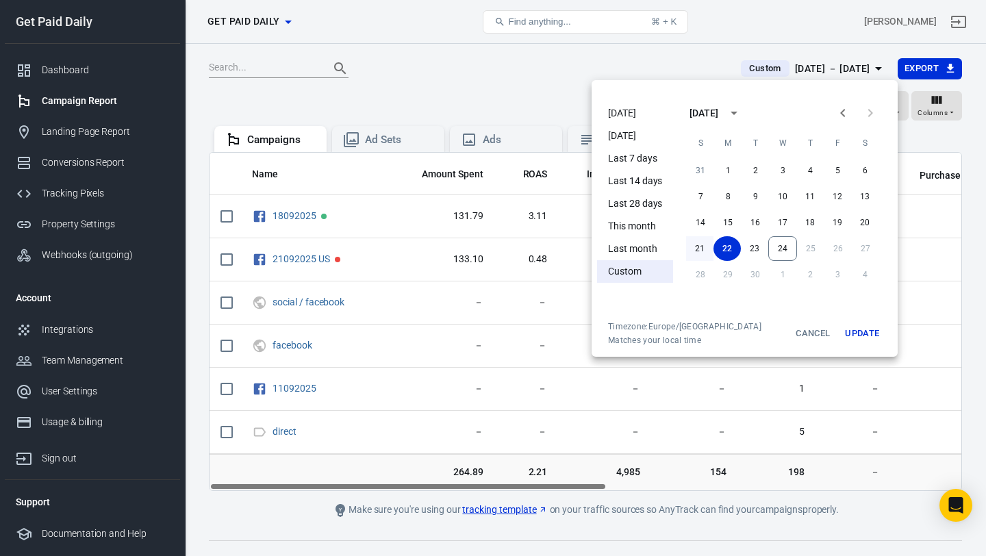
click at [698, 251] on button "21" at bounding box center [699, 248] width 27 height 25
click at [862, 333] on button "Update" at bounding box center [862, 333] width 44 height 25
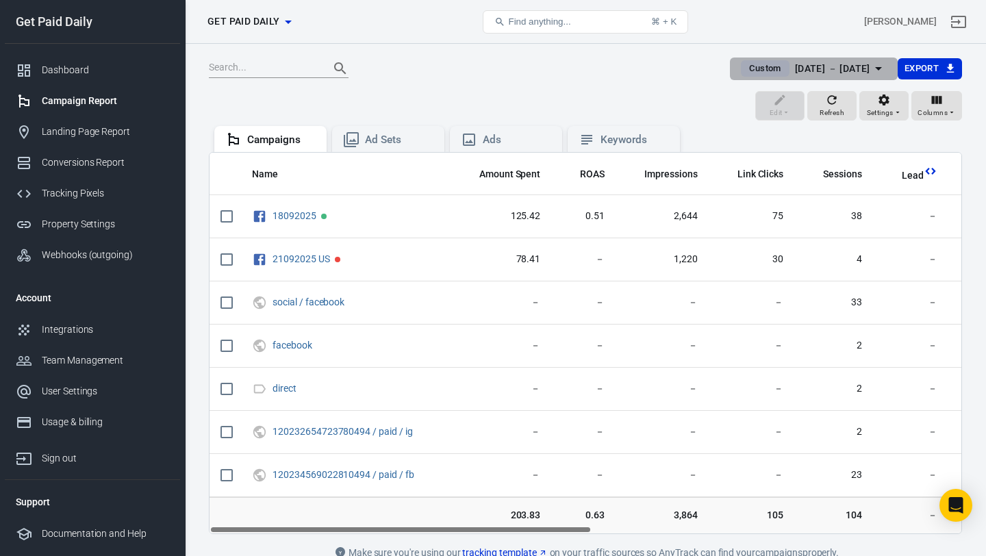
click at [804, 70] on div "Sep 21 － Sep 21, 2025" at bounding box center [832, 68] width 75 height 17
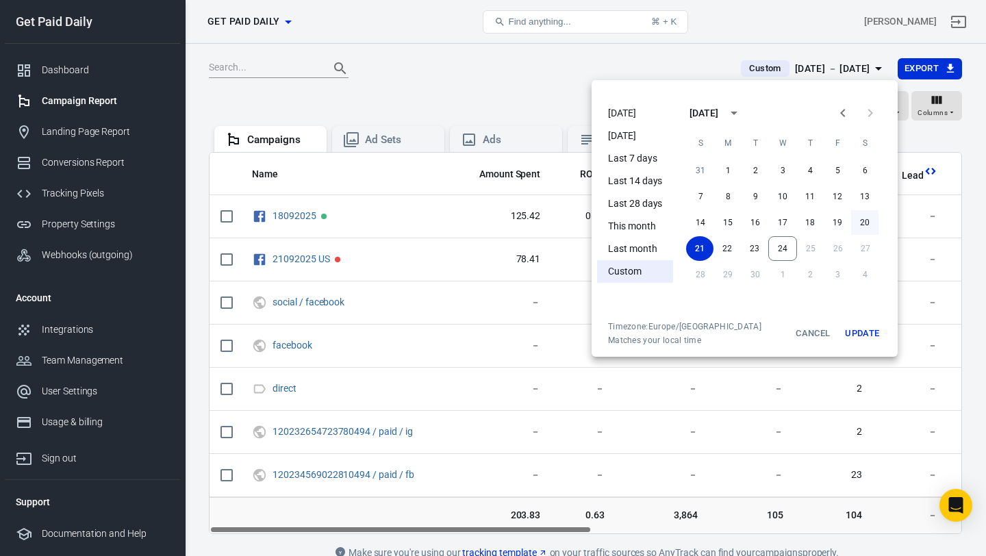
click at [865, 216] on button "20" at bounding box center [864, 222] width 27 height 25
click at [862, 328] on button "Update" at bounding box center [862, 333] width 44 height 25
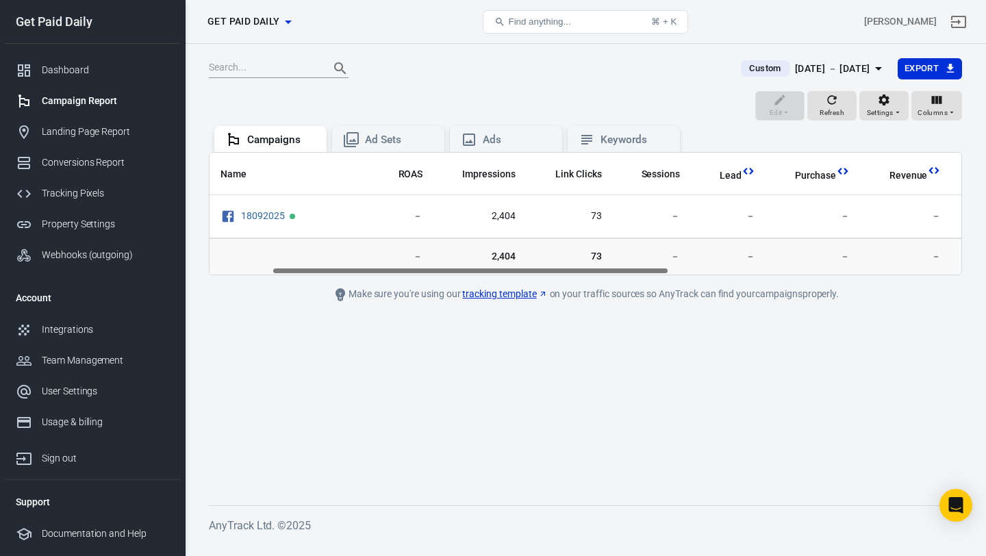
scroll to position [0, 127]
click at [817, 68] on div "Sep 20 － Sep 20, 2025" at bounding box center [832, 68] width 75 height 17
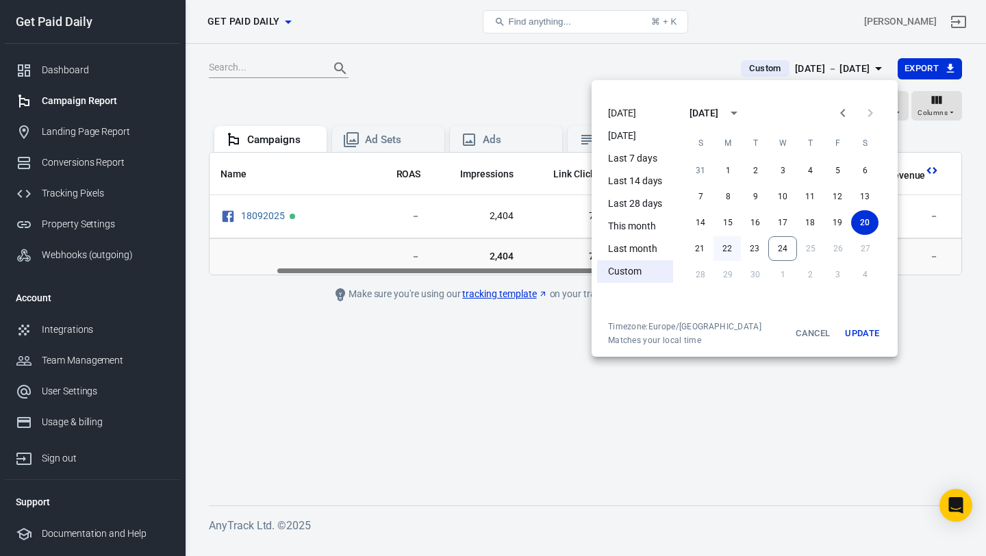
click at [722, 245] on button "22" at bounding box center [726, 248] width 27 height 25
click at [850, 332] on button "Update" at bounding box center [862, 333] width 44 height 25
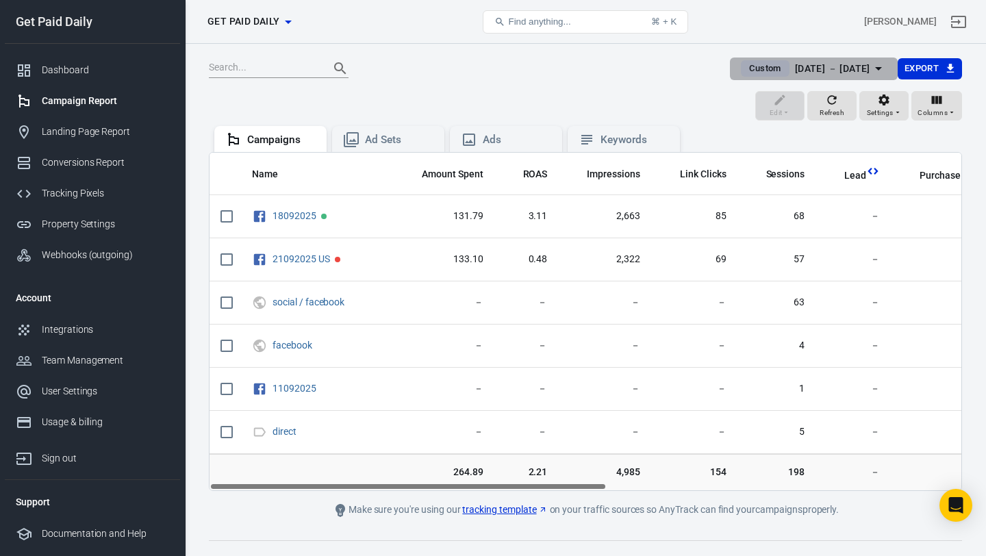
click at [815, 70] on div "Sep 22 － Sep 22, 2025" at bounding box center [832, 68] width 75 height 17
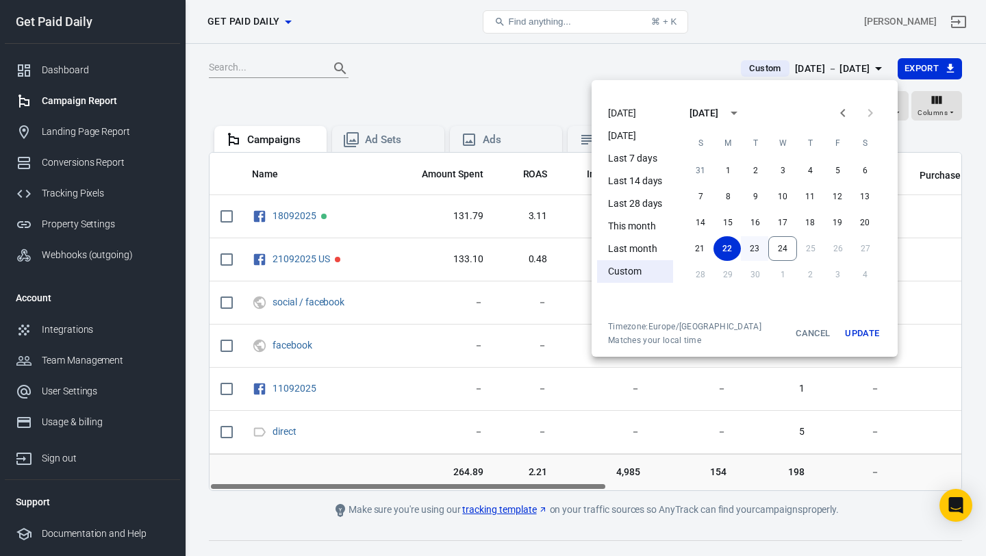
click at [756, 248] on button "23" at bounding box center [754, 248] width 27 height 25
click at [855, 324] on button "Update" at bounding box center [862, 333] width 44 height 25
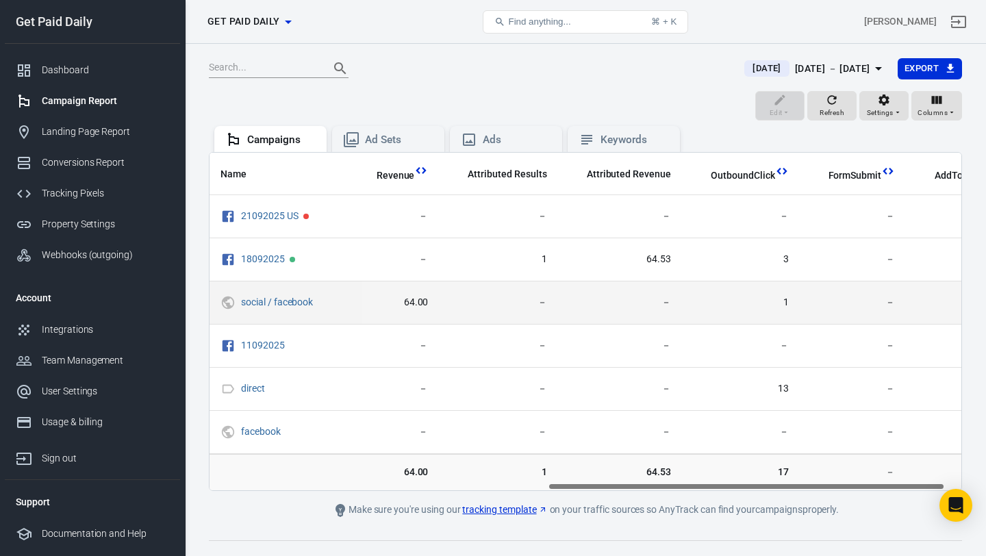
scroll to position [0, 669]
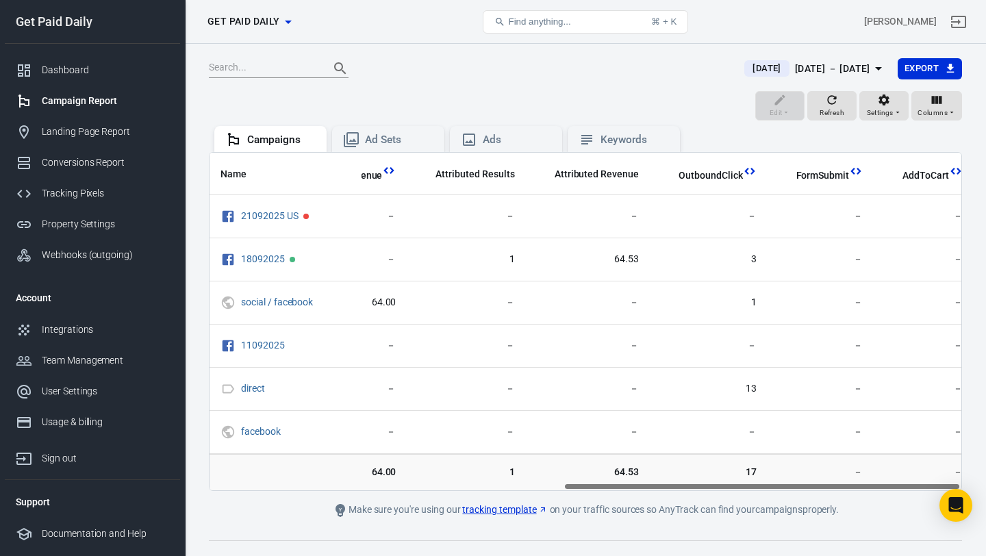
click at [795, 67] on div "Sep 23 － Sep 23, 2025" at bounding box center [832, 68] width 75 height 17
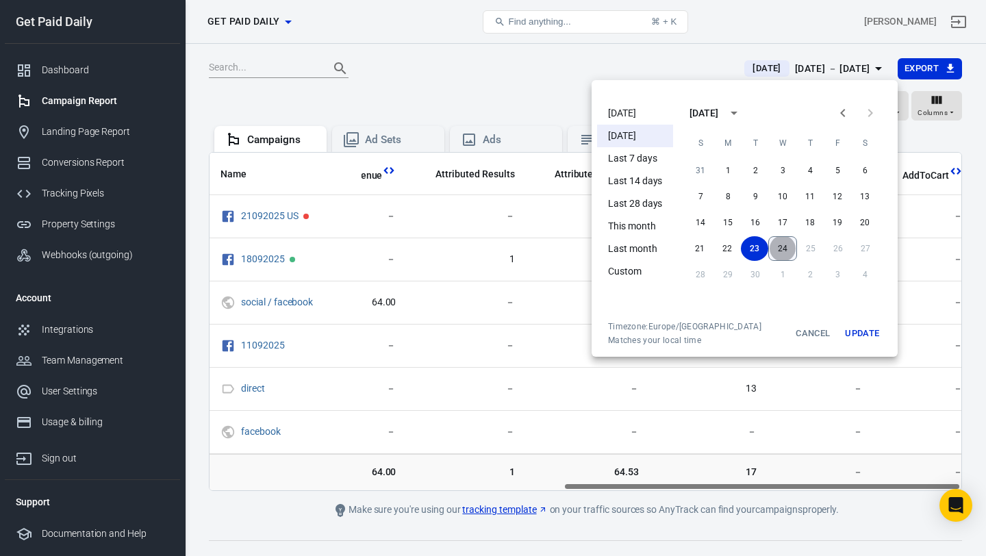
click at [780, 242] on button "24" at bounding box center [782, 248] width 29 height 25
click at [780, 242] on button "24" at bounding box center [782, 248] width 27 height 25
click at [846, 342] on button "Update" at bounding box center [862, 333] width 44 height 25
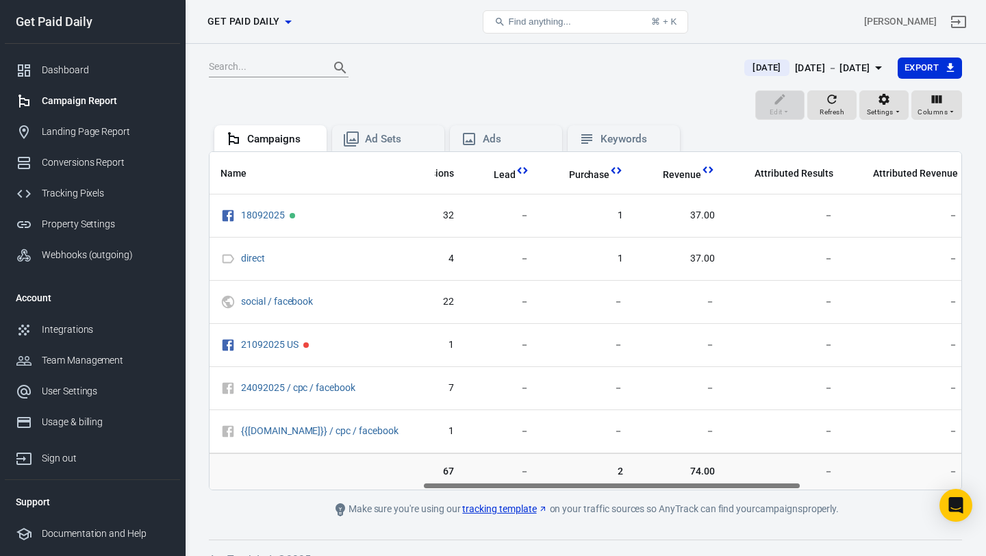
scroll to position [0, 422]
click at [823, 62] on div "[DATE] － [DATE]" at bounding box center [832, 68] width 75 height 17
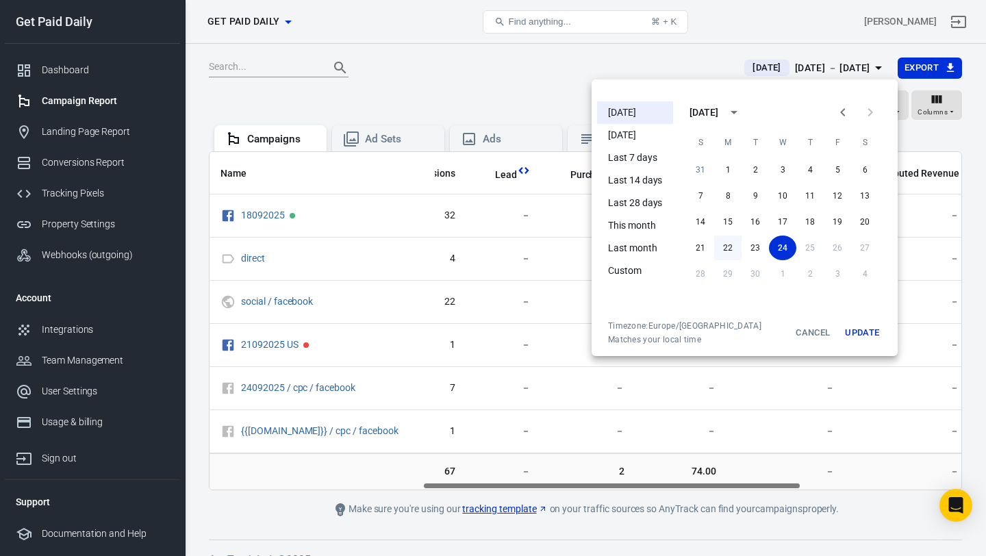
click at [719, 245] on button "22" at bounding box center [727, 247] width 27 height 25
click at [852, 329] on button "Update" at bounding box center [862, 332] width 44 height 25
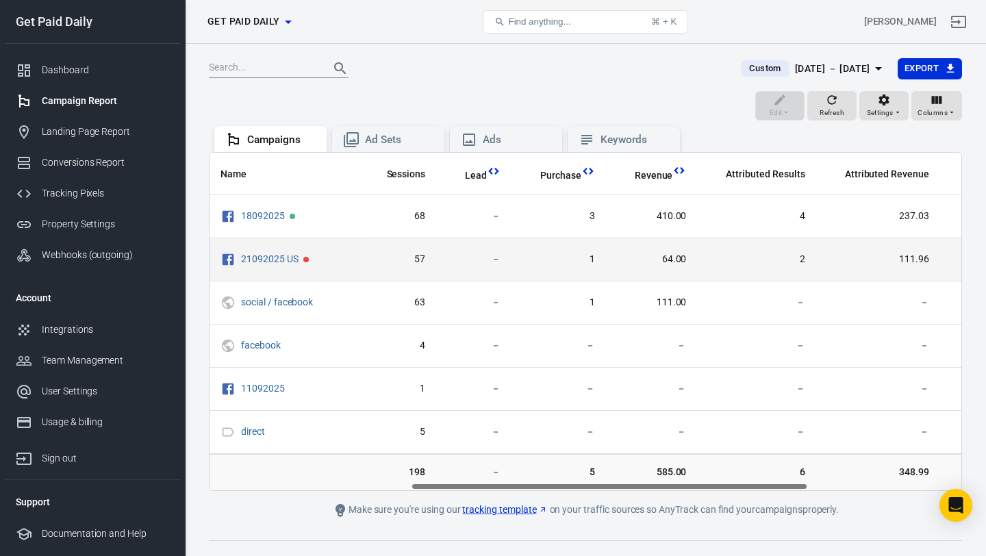
scroll to position [0, 381]
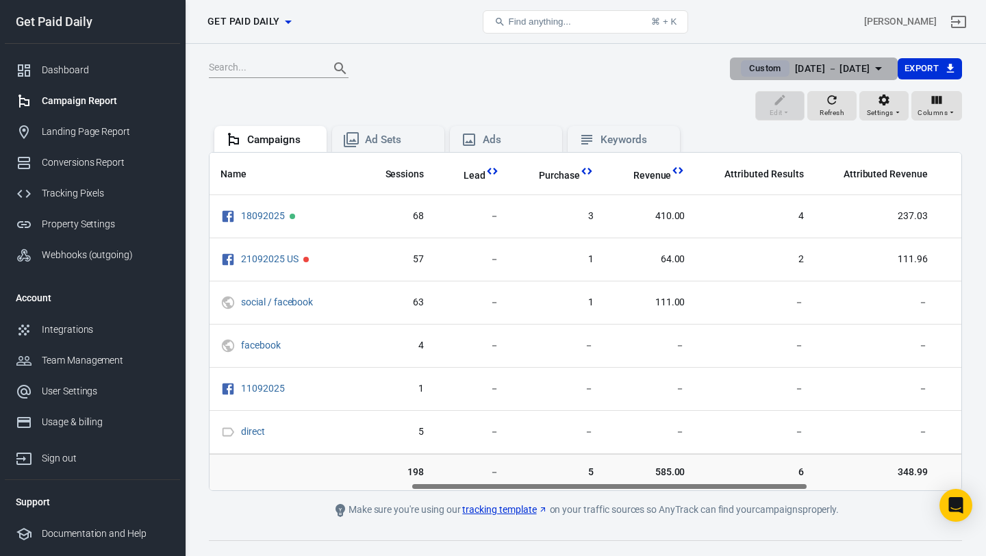
click at [824, 65] on div "Sep 22 － Sep 22, 2025" at bounding box center [832, 68] width 75 height 17
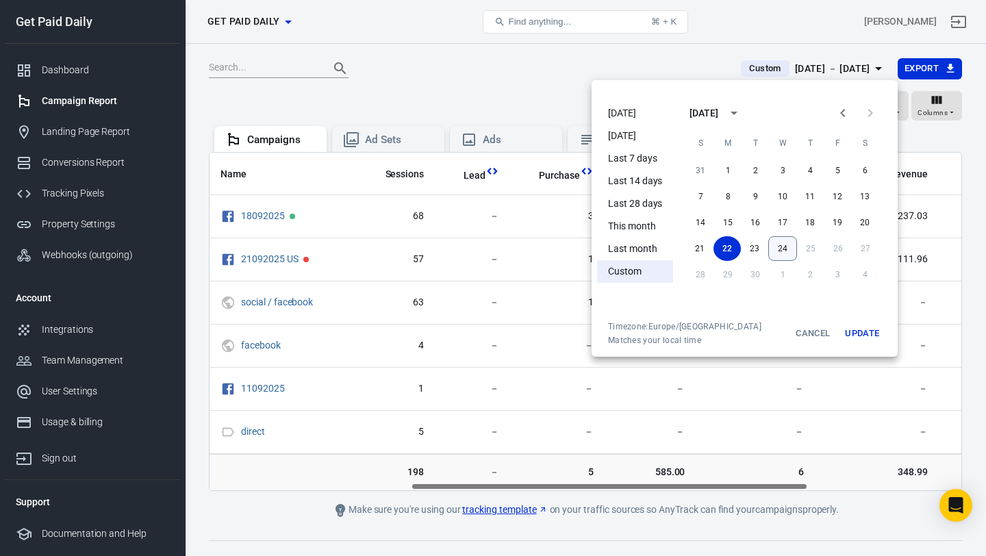
click at [778, 253] on button "24" at bounding box center [782, 248] width 29 height 25
click at [779, 253] on button "24" at bounding box center [782, 248] width 27 height 25
click at [860, 333] on button "Update" at bounding box center [862, 333] width 44 height 25
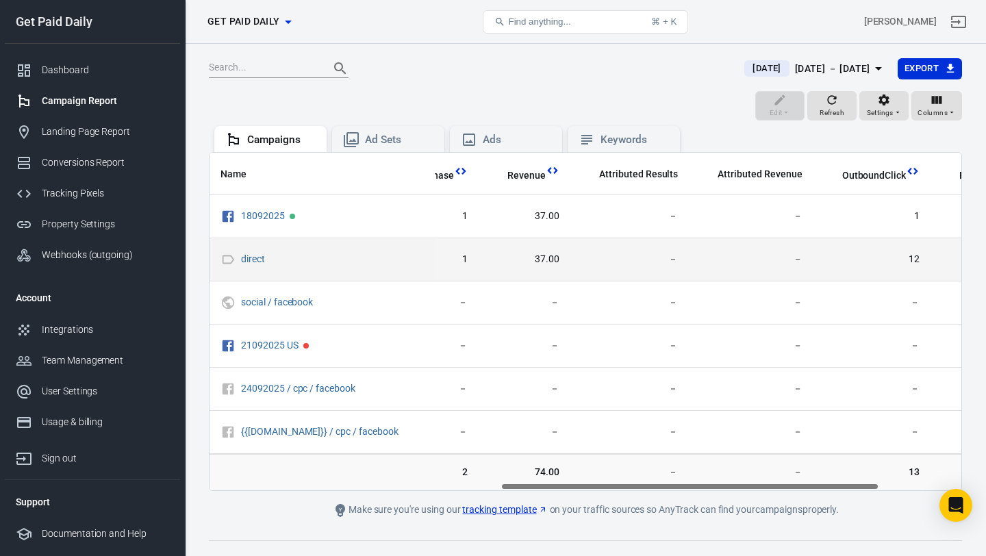
scroll to position [0, 582]
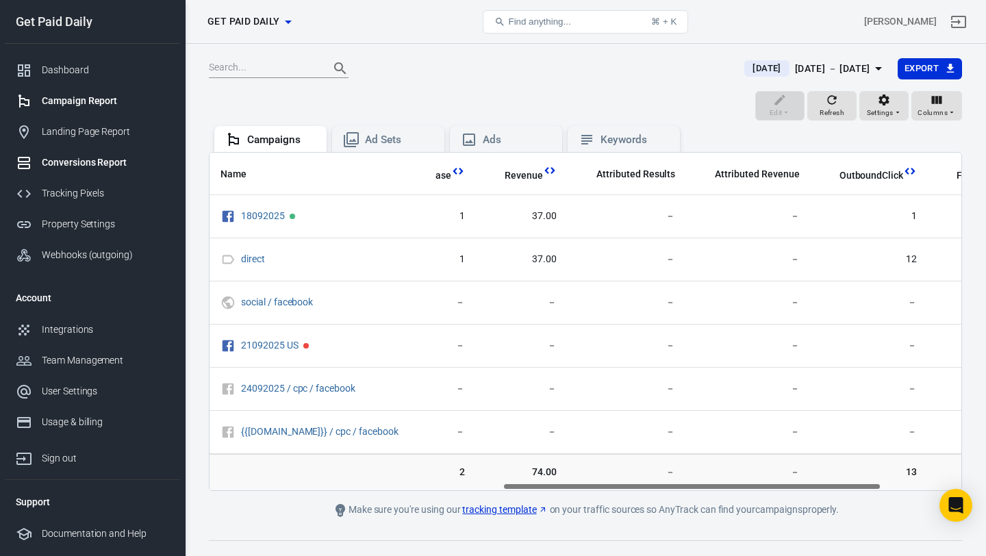
click at [111, 155] on link "Conversions Report" at bounding box center [92, 162] width 175 height 31
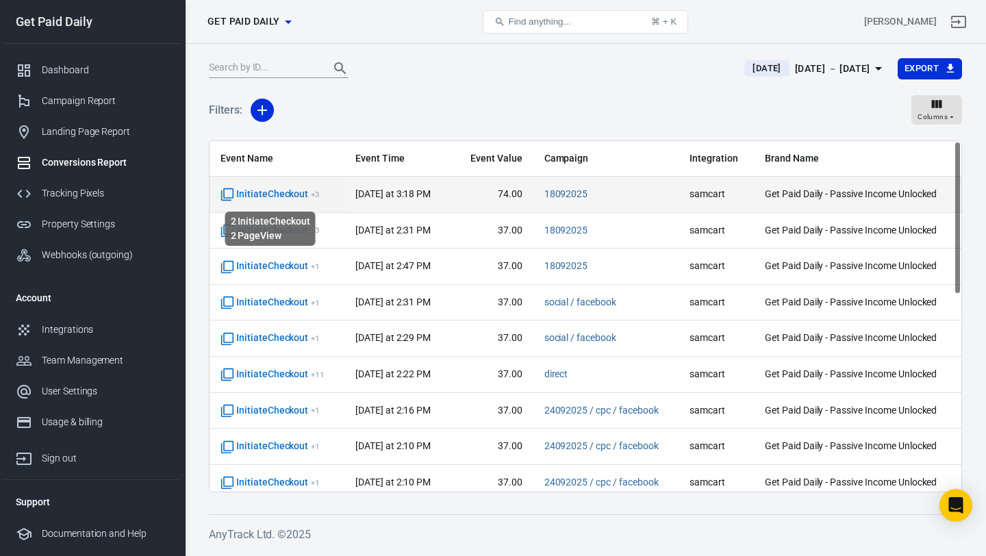
click at [286, 196] on span "InitiateCheckout + 3" at bounding box center [269, 195] width 99 height 14
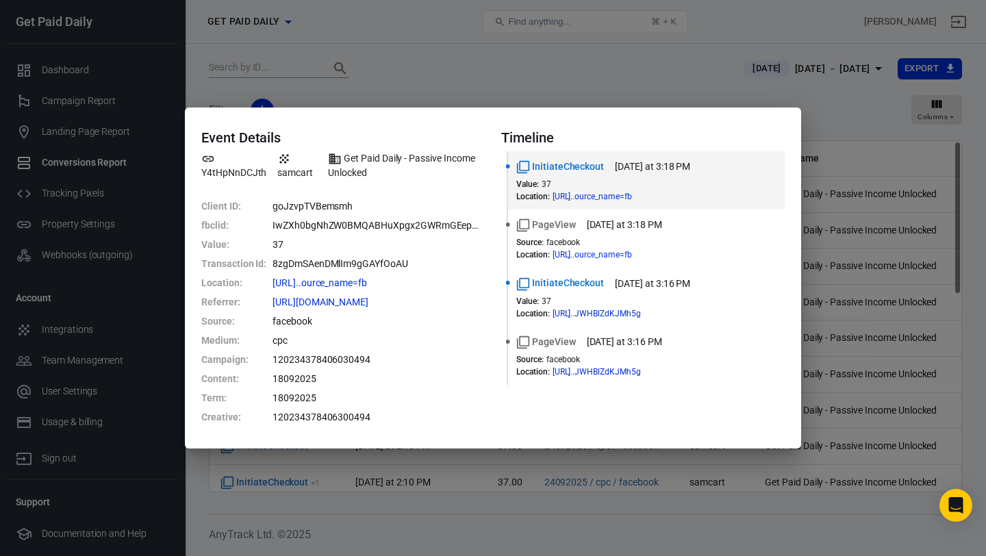
click at [616, 75] on div "Event Details Y4tHpNnDCJth samcart Get Paid Daily - Passive Income Unlocked Cli…" at bounding box center [493, 278] width 986 height 556
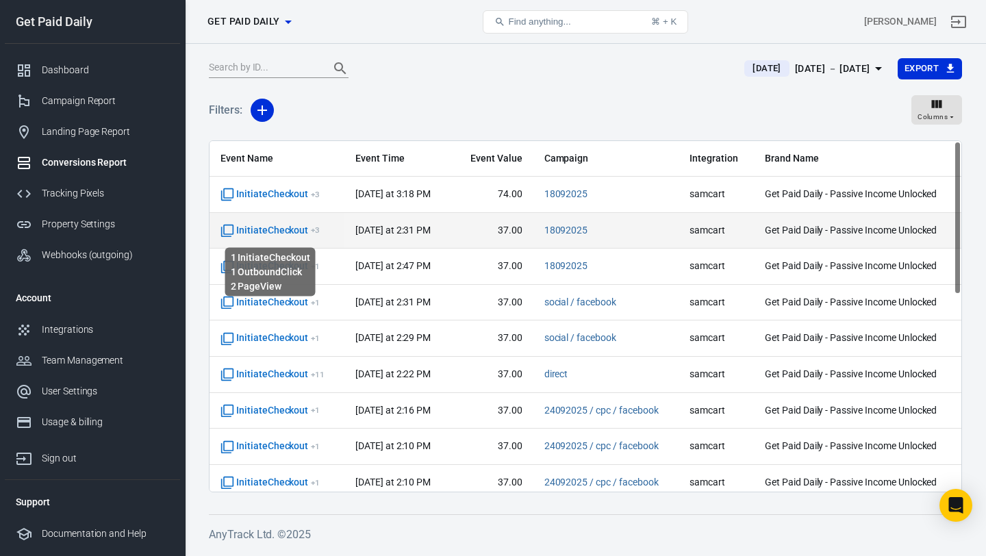
click at [289, 229] on span "InitiateCheckout + 3" at bounding box center [269, 231] width 99 height 14
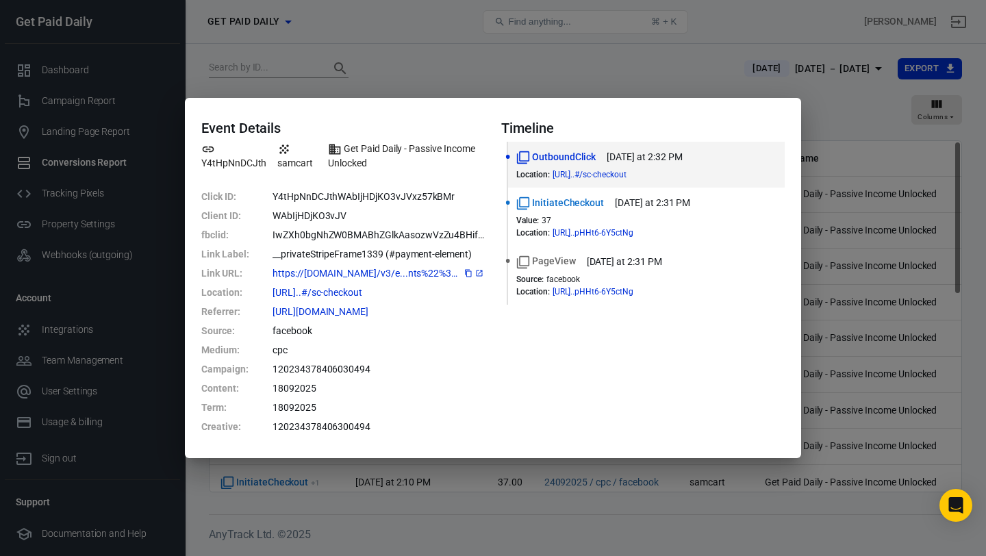
click at [481, 273] on icon at bounding box center [479, 273] width 8 height 8
click at [679, 74] on div "Event Details Y4tHpNnDCJth samcart Get Paid Daily - Passive Income Unlocked Cli…" at bounding box center [493, 278] width 986 height 556
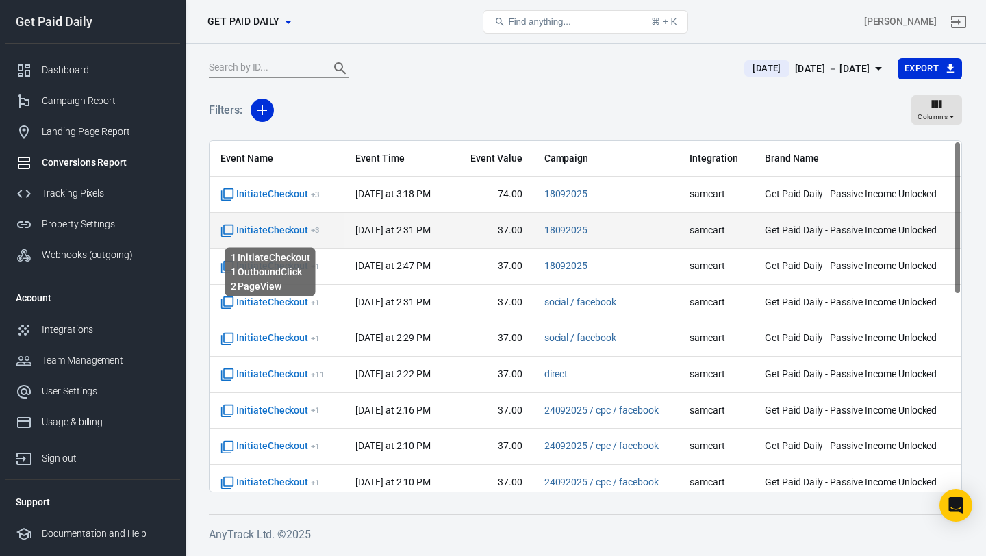
click at [292, 229] on span "InitiateCheckout + 3" at bounding box center [269, 231] width 99 height 14
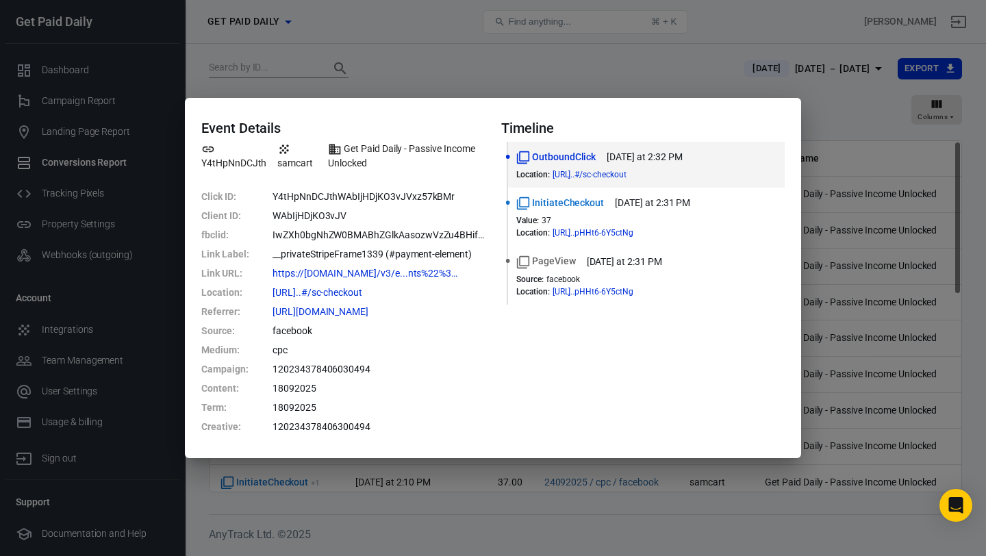
click at [645, 88] on div "Event Details Y4tHpNnDCJth samcart Get Paid Daily - Passive Income Unlocked Cli…" at bounding box center [493, 278] width 986 height 556
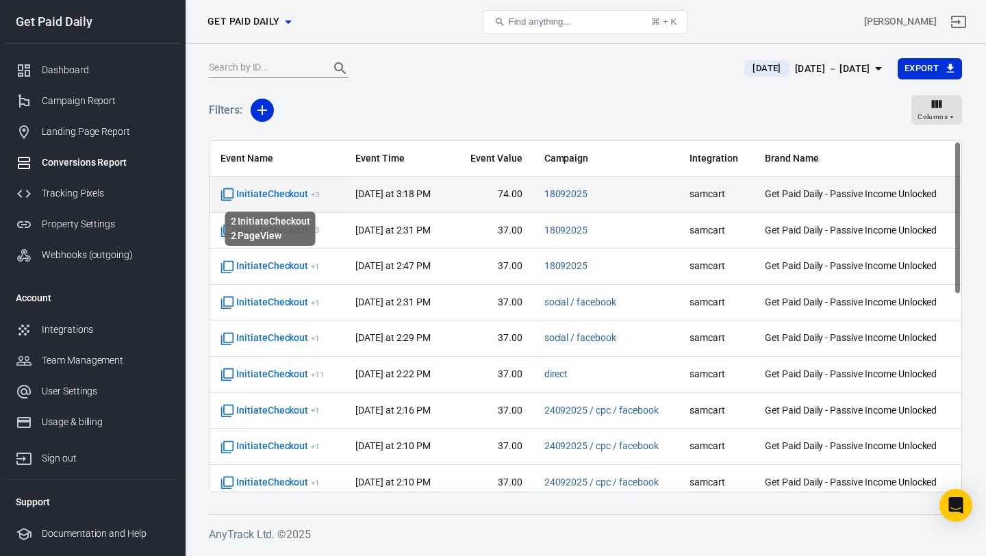
click at [281, 196] on span "InitiateCheckout + 3" at bounding box center [269, 195] width 99 height 14
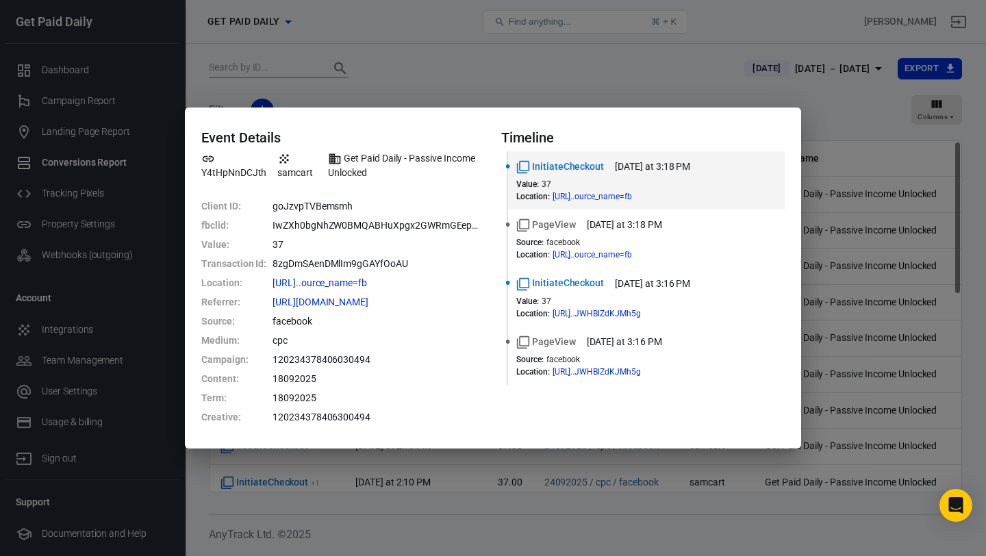
click at [643, 73] on div "Event Details Y4tHpNnDCJth samcart Get Paid Daily - Passive Income Unlocked Cli…" at bounding box center [493, 278] width 986 height 556
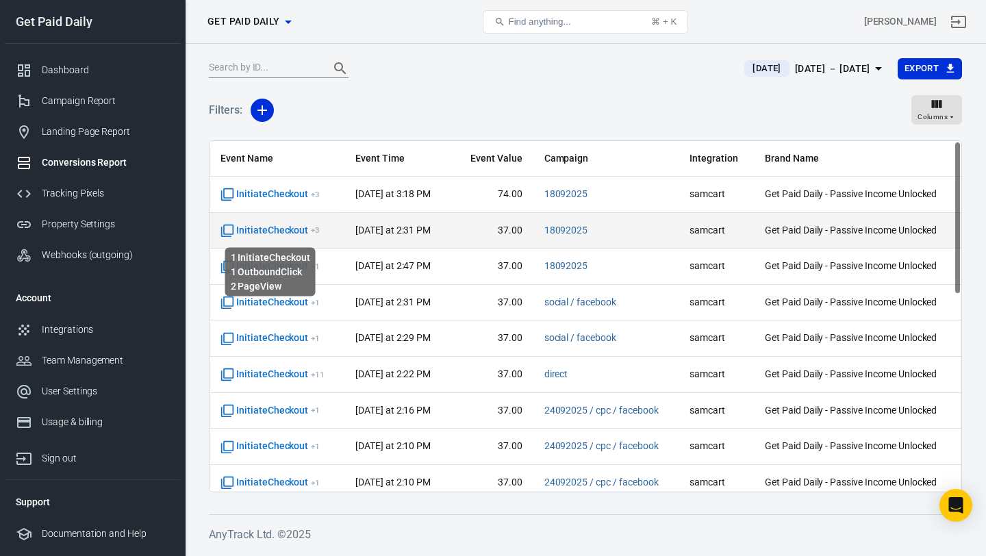
click at [294, 232] on span "InitiateCheckout + 3" at bounding box center [269, 231] width 99 height 14
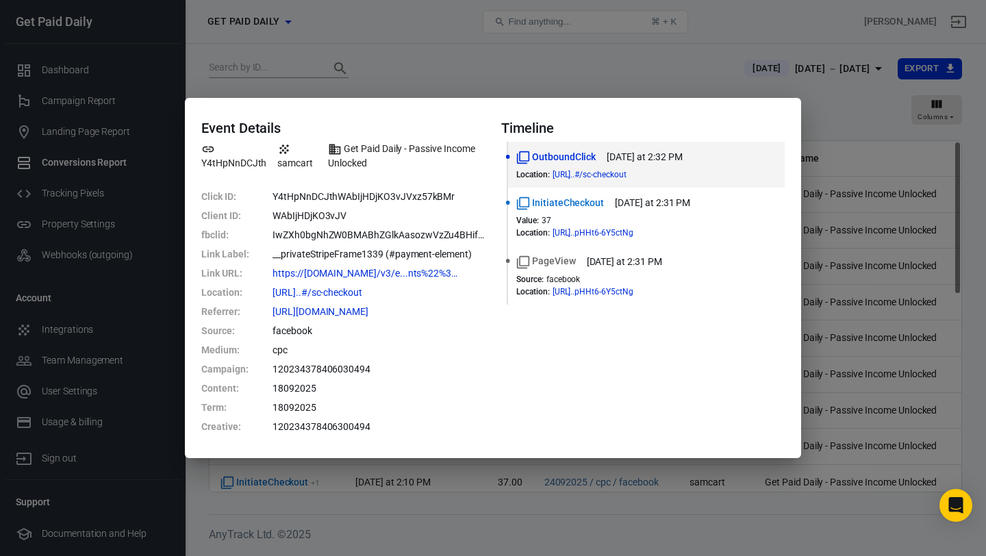
click at [652, 66] on div "Event Details Y4tHpNnDCJth samcart Get Paid Daily - Passive Income Unlocked Cli…" at bounding box center [493, 278] width 986 height 556
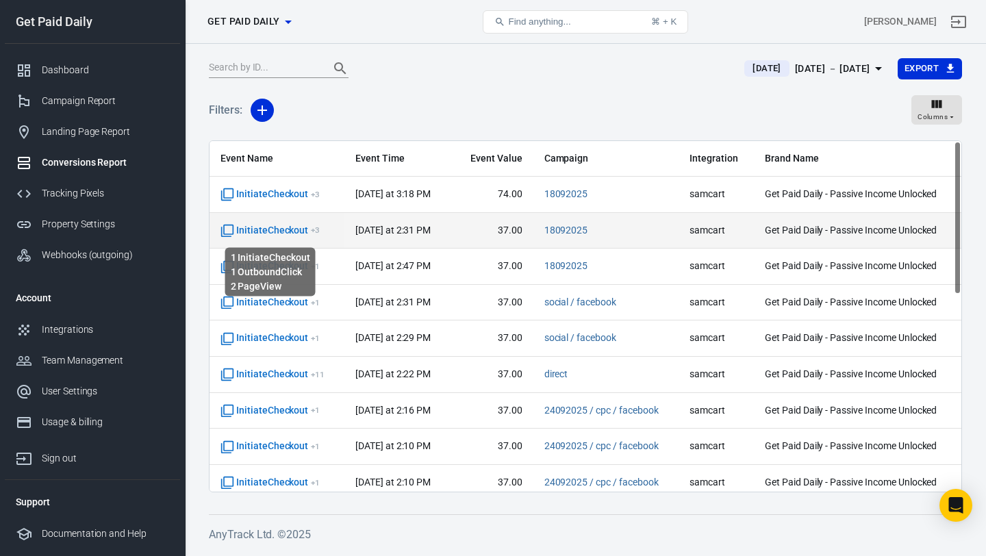
click at [277, 229] on span "InitiateCheckout + 3" at bounding box center [269, 231] width 99 height 14
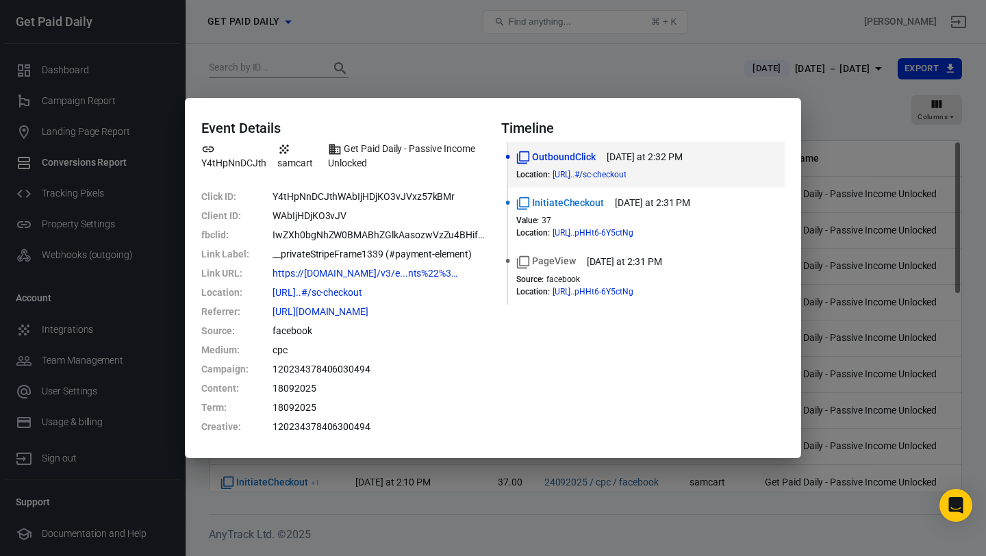
click at [581, 65] on div "Event Details Y4tHpNnDCJth samcart Get Paid Daily - Passive Income Unlocked Cli…" at bounding box center [493, 278] width 986 height 556
